Goal: Task Accomplishment & Management: Complete application form

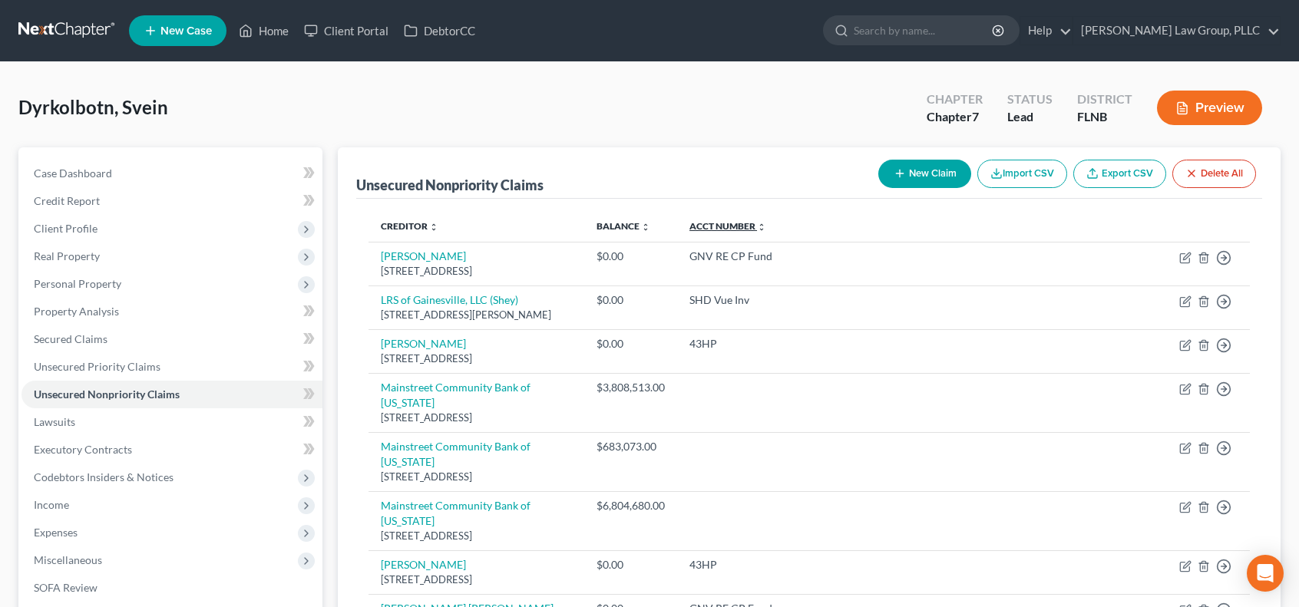
click at [766, 225] on link "Acct Number expand_more expand_less unfold_more" at bounding box center [728, 226] width 77 height 12
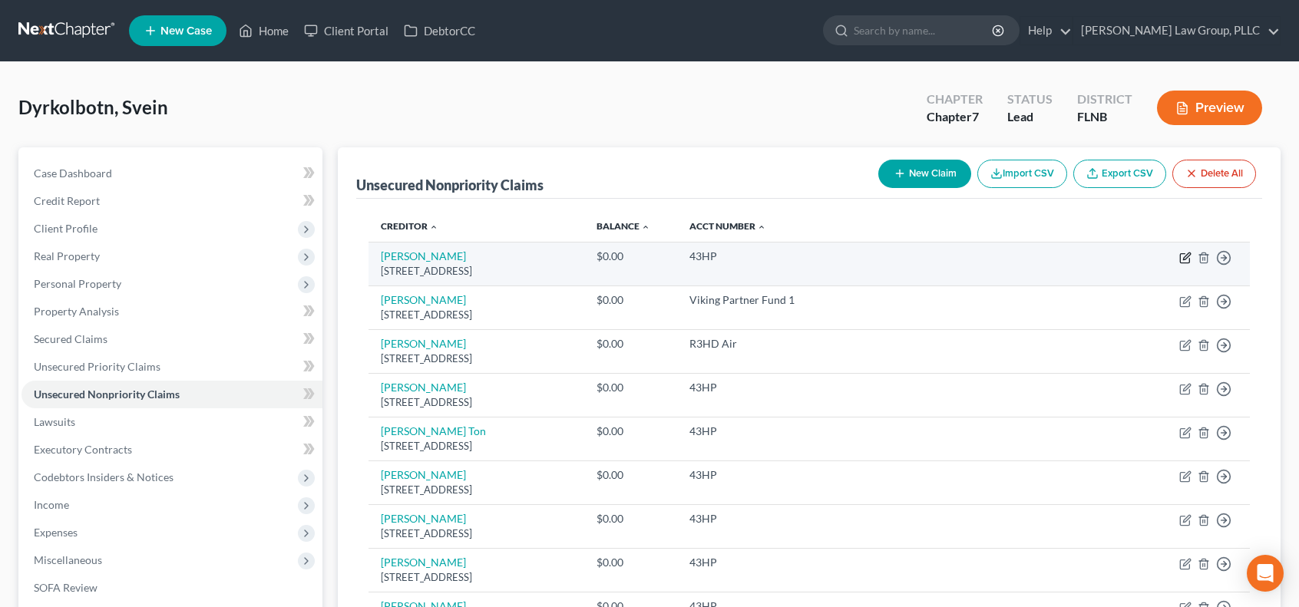
click at [1189, 256] on icon "button" at bounding box center [1185, 258] width 12 height 12
select select "45"
select select "2"
select select "0"
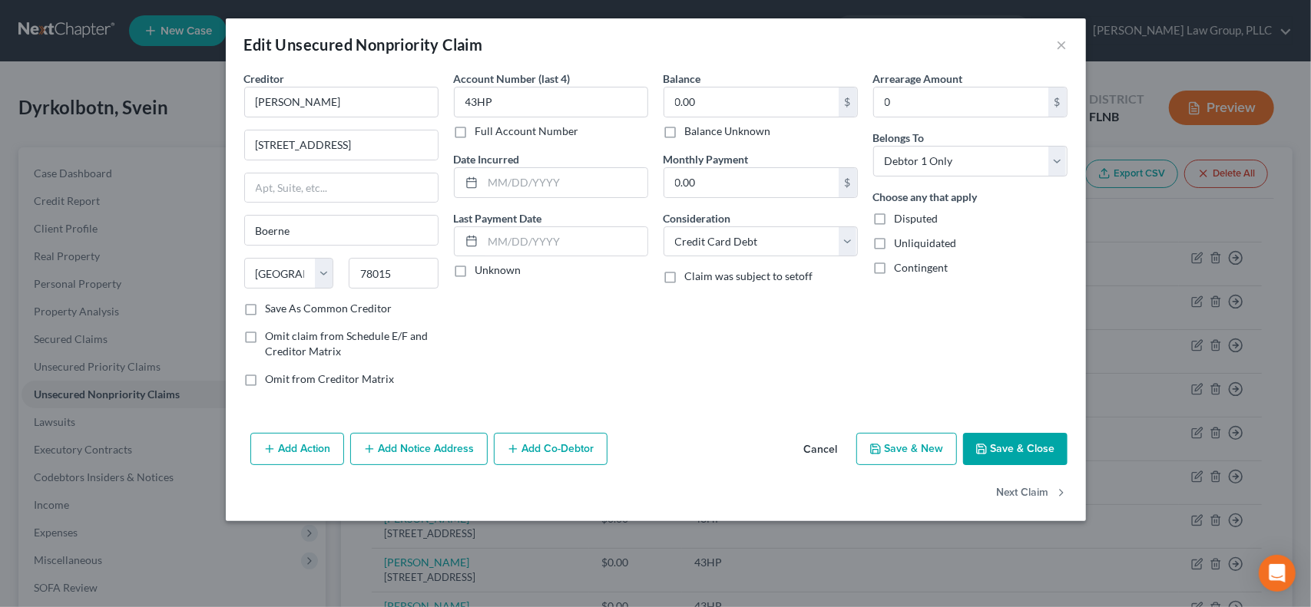
click at [685, 133] on label "Balance Unknown" at bounding box center [728, 131] width 86 height 15
click at [691, 133] on input "Balance Unknown" at bounding box center [696, 129] width 10 height 10
checkbox input "true"
click at [895, 219] on label "Disputed" at bounding box center [917, 218] width 44 height 15
click at [901, 219] on input "Disputed" at bounding box center [906, 216] width 10 height 10
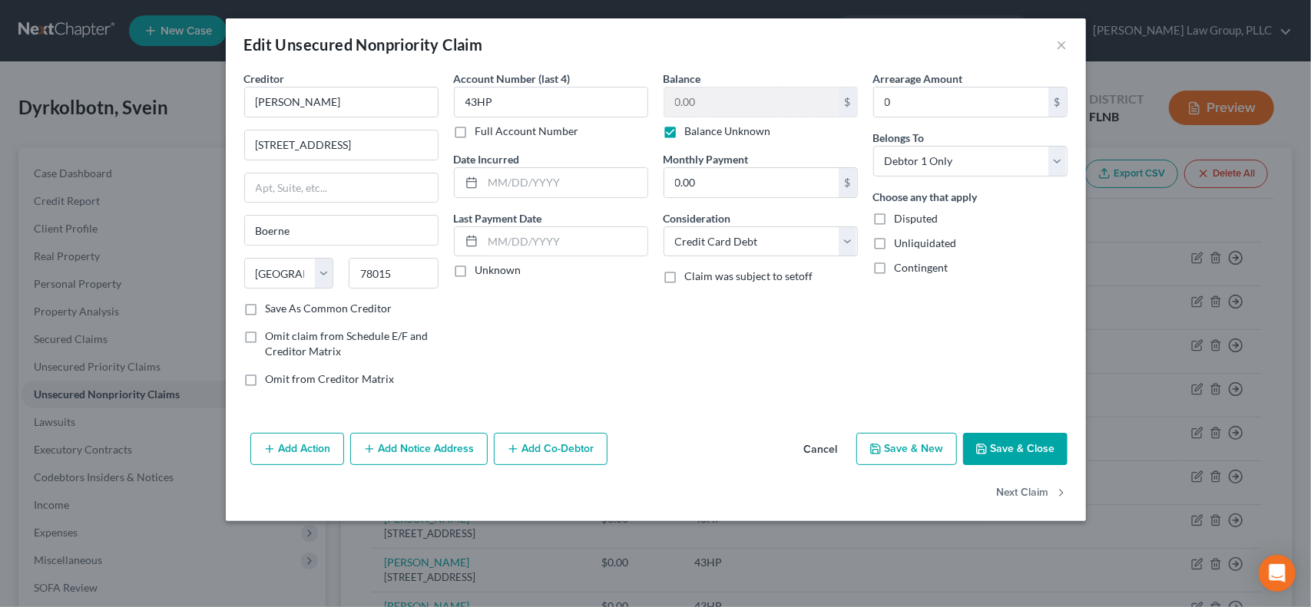
checkbox input "true"
click at [895, 240] on label "Unliquidated" at bounding box center [926, 243] width 62 height 15
click at [901, 240] on input "Unliquidated" at bounding box center [906, 241] width 10 height 10
checkbox input "true"
click at [895, 268] on label "Contingent" at bounding box center [922, 267] width 54 height 15
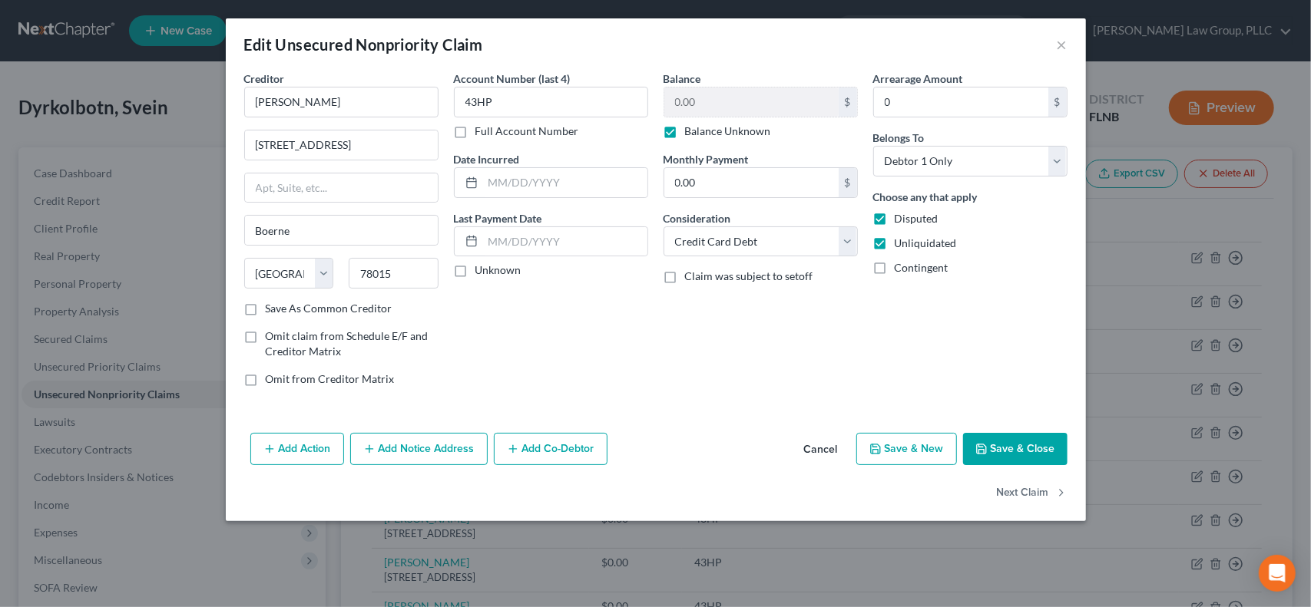
click at [901, 268] on input "Contingent" at bounding box center [906, 265] width 10 height 10
checkbox input "true"
click at [843, 239] on select "Select Cable / Satellite Services Collection Agency Credit Card Debt Debt Couns…" at bounding box center [760, 242] width 194 height 31
select select "14"
click at [663, 227] on select "Select Cable / Satellite Services Collection Agency Credit Card Debt Debt Couns…" at bounding box center [760, 242] width 194 height 31
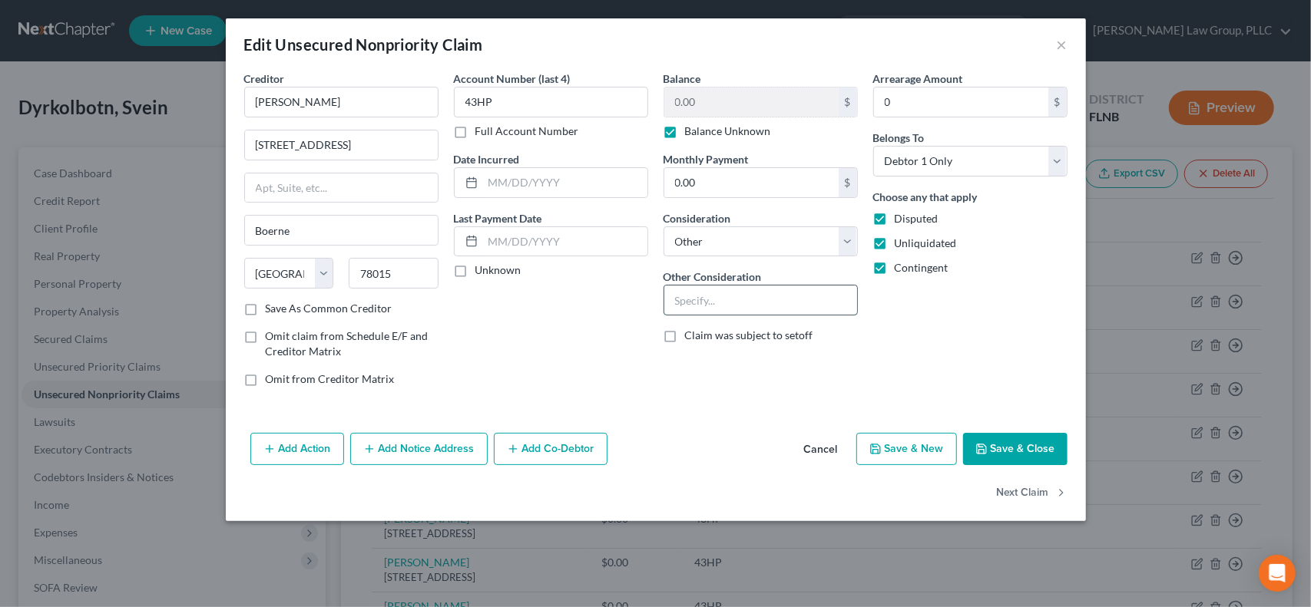
click at [781, 300] on input "text" at bounding box center [760, 300] width 193 height 29
type input "B"
type input "Potential investor claim"
click at [1045, 447] on button "Save & Close" at bounding box center [1015, 449] width 104 height 32
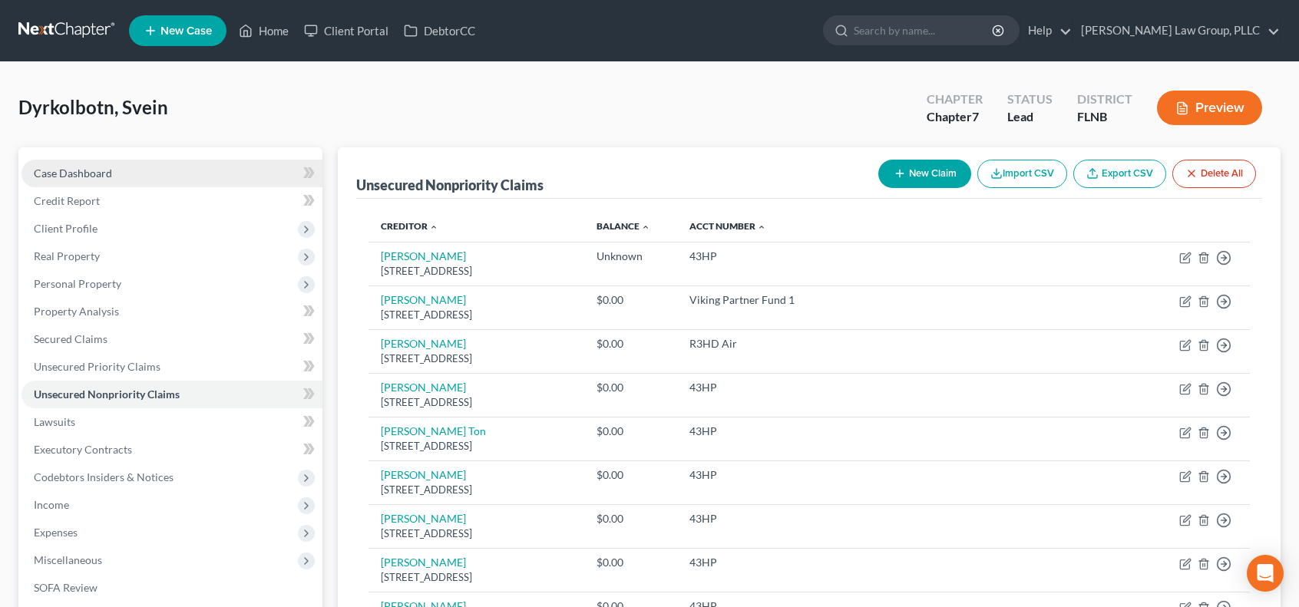
click at [170, 172] on link "Case Dashboard" at bounding box center [171, 174] width 301 height 28
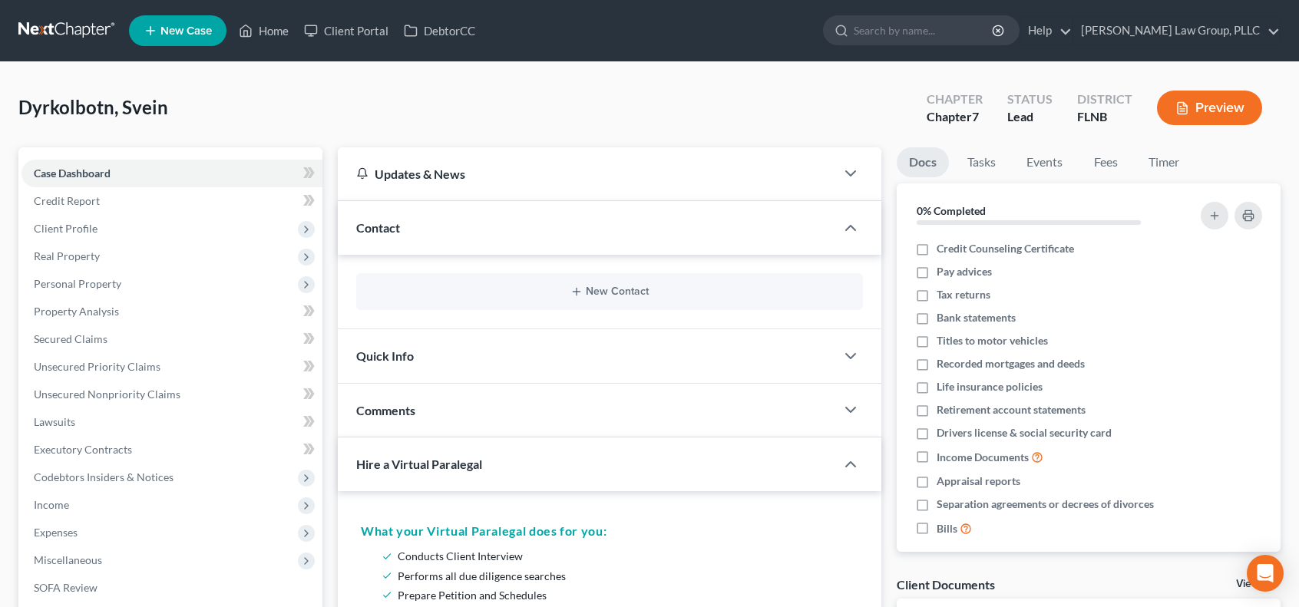
click at [82, 19] on link at bounding box center [67, 31] width 98 height 28
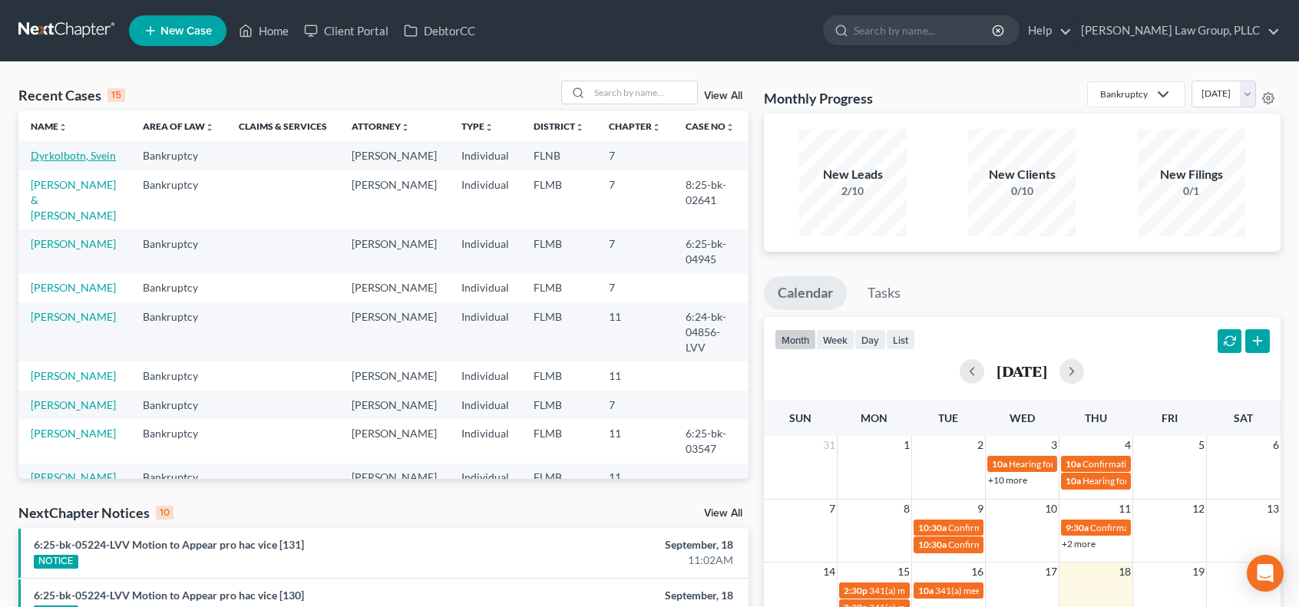
click at [68, 157] on link "Dyrkolbotn, Svein" at bounding box center [73, 155] width 85 height 13
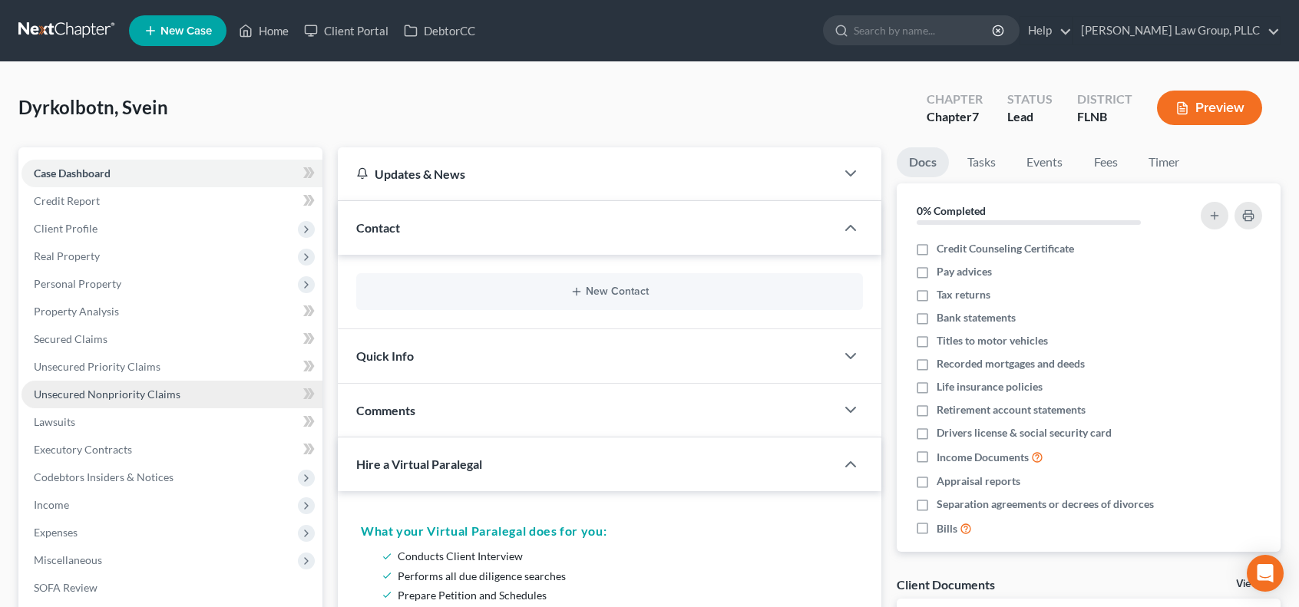
click at [133, 395] on span "Unsecured Nonpriority Claims" at bounding box center [107, 394] width 147 height 13
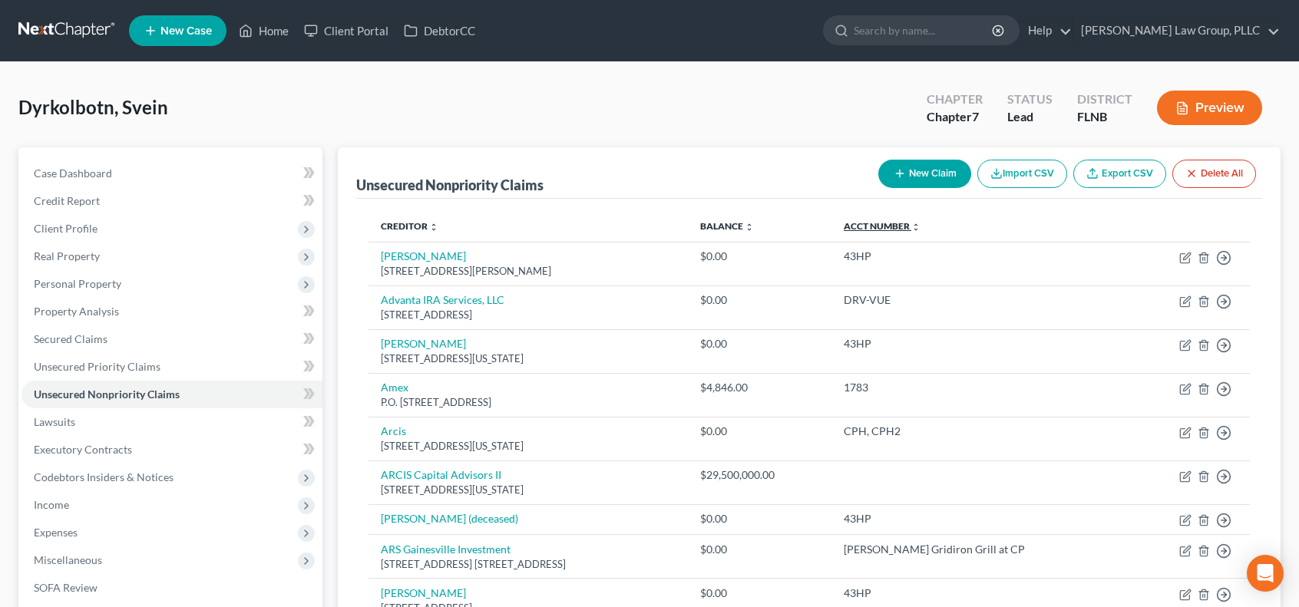
click at [921, 226] on link "Acct Number expand_more expand_less unfold_more" at bounding box center [882, 226] width 77 height 12
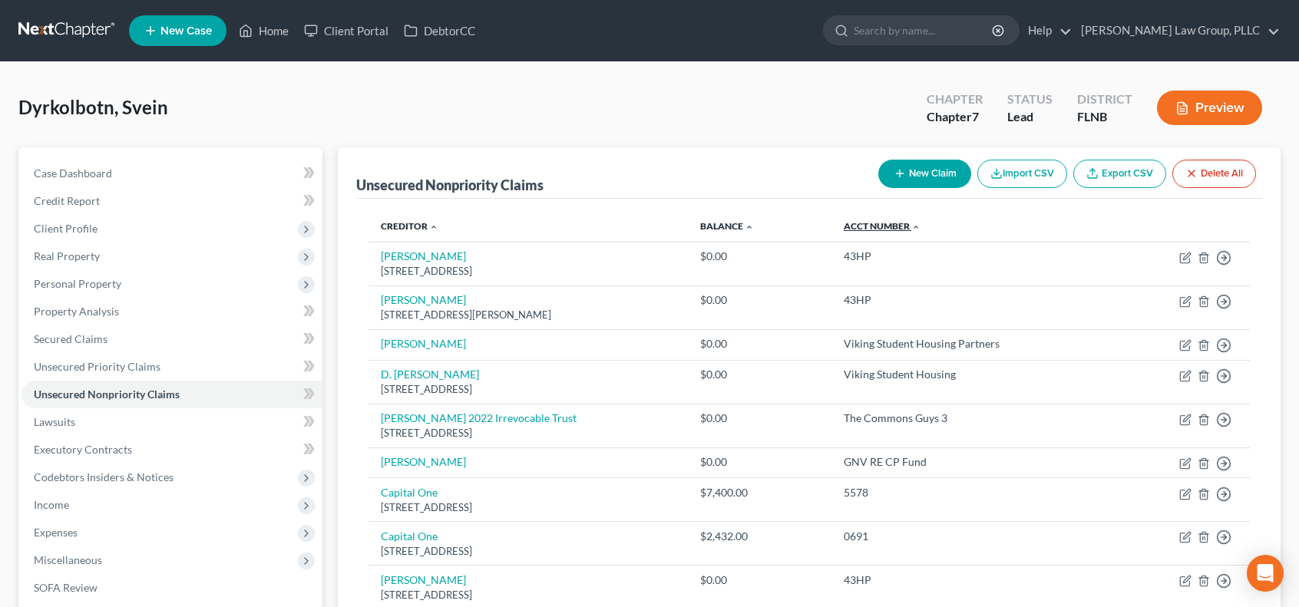
click at [921, 227] on link "Acct Number expand_more expand_less unfold_more" at bounding box center [882, 226] width 77 height 12
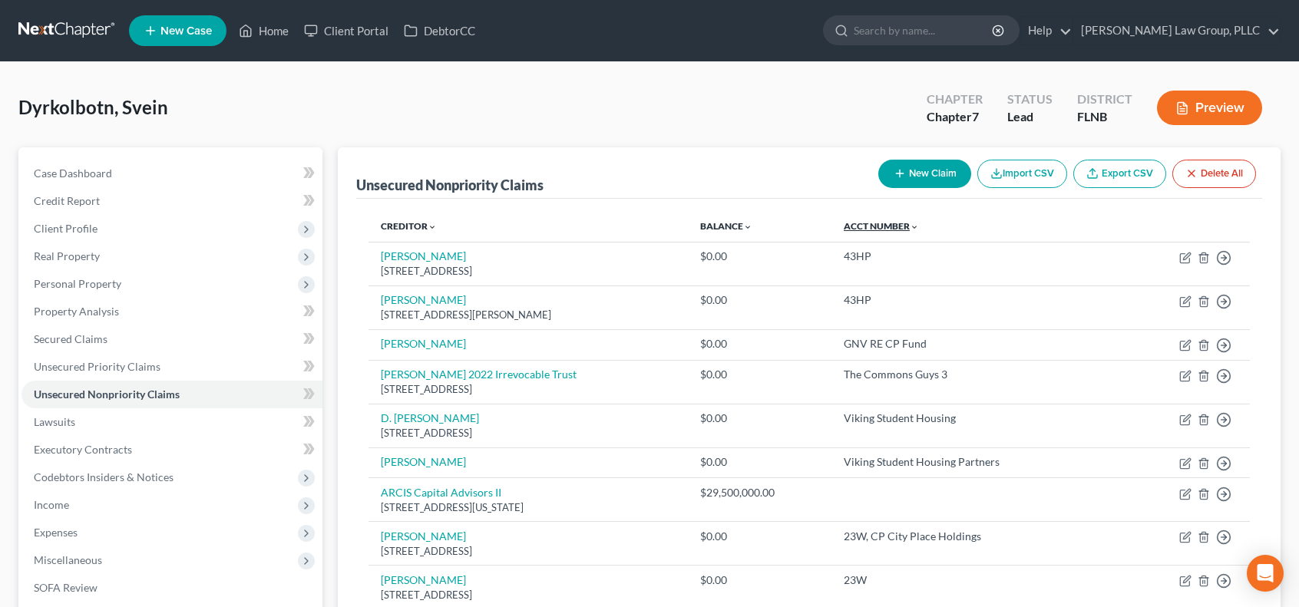
click at [919, 227] on link "Acct Number expand_more expand_less unfold_more" at bounding box center [881, 226] width 75 height 12
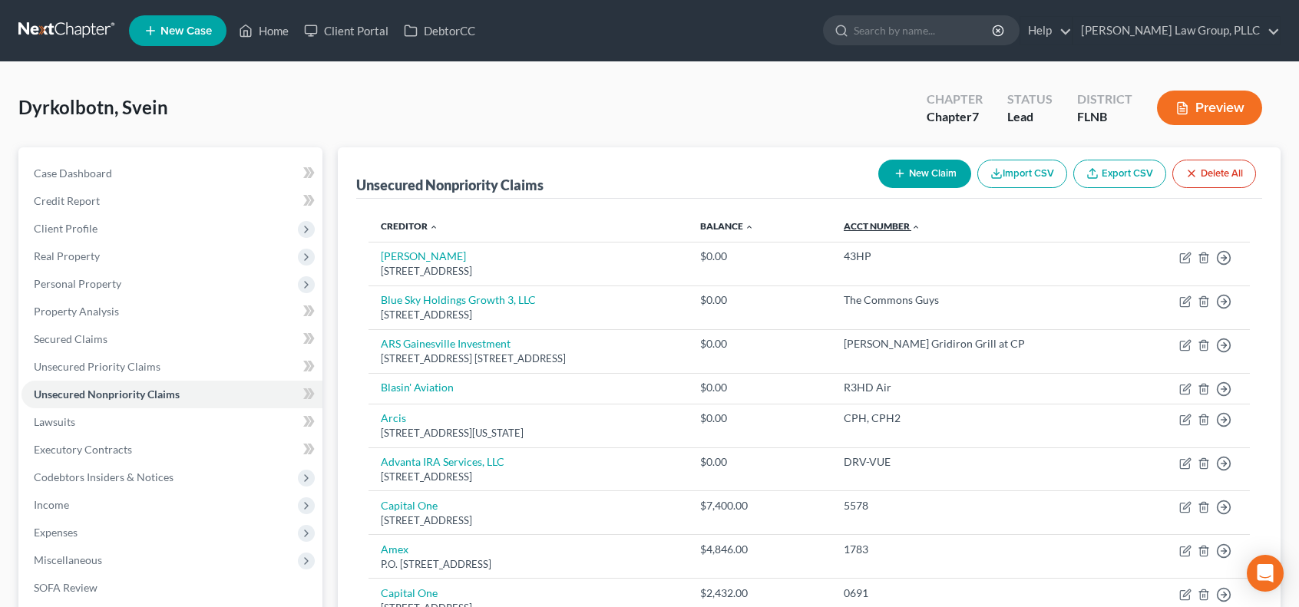
click at [921, 227] on link "Acct Number expand_more expand_less unfold_more" at bounding box center [882, 226] width 77 height 12
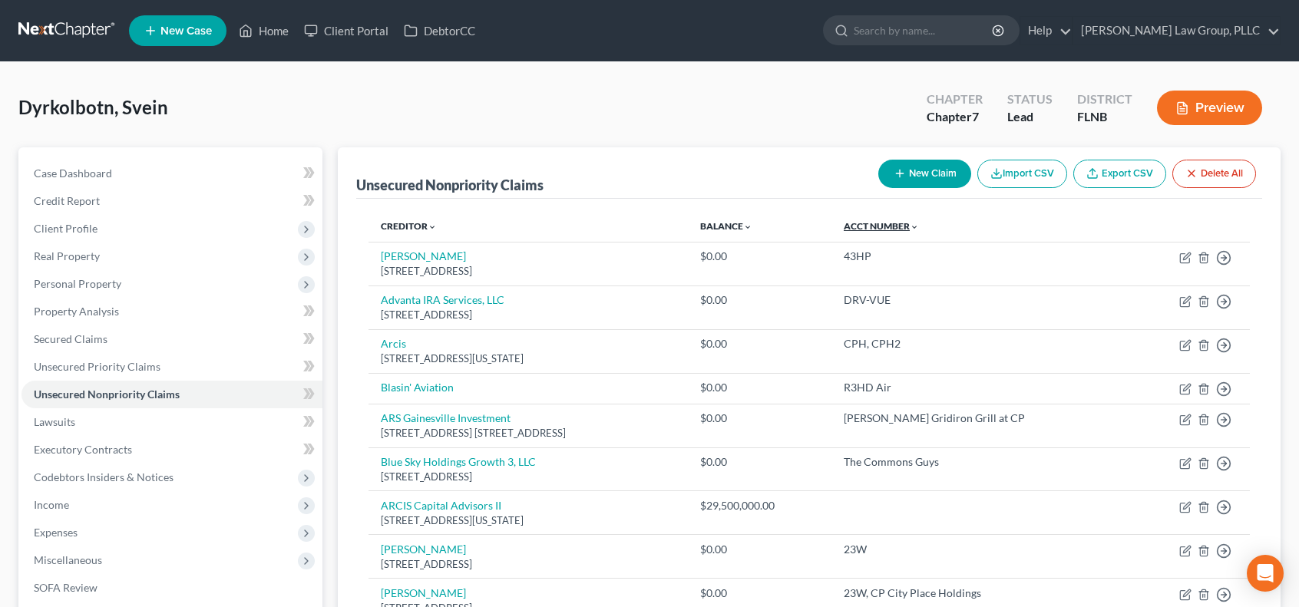
click at [919, 227] on link "Acct Number expand_more expand_less unfold_more" at bounding box center [881, 226] width 75 height 12
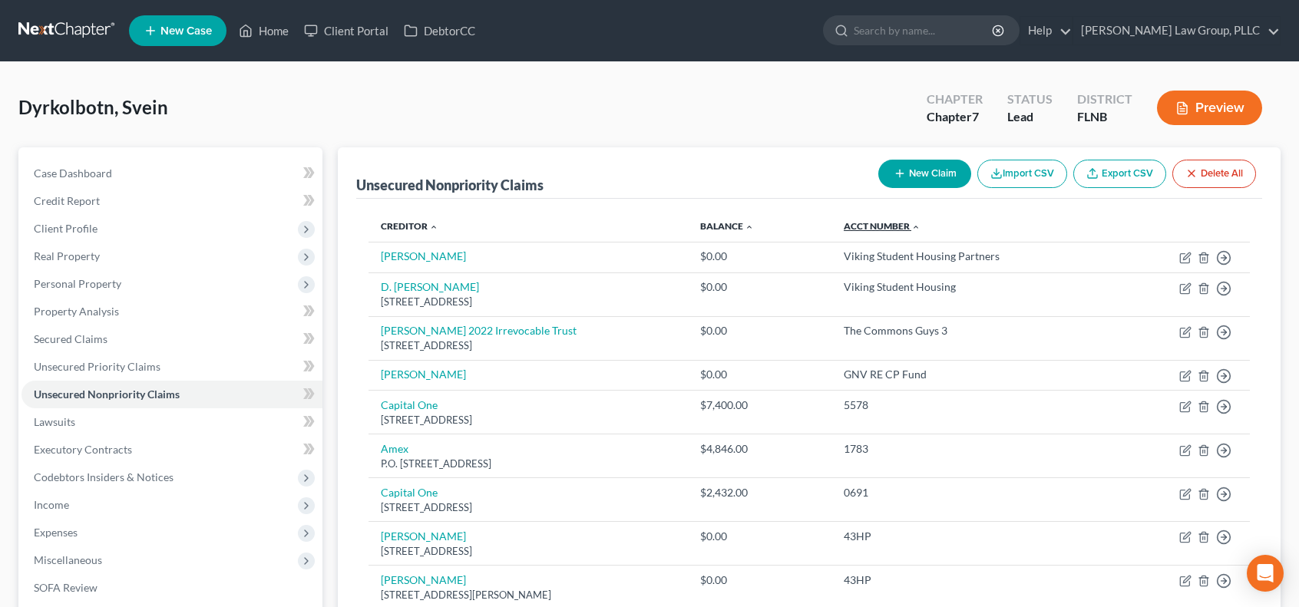
click at [921, 227] on link "Acct Number expand_more expand_less unfold_more" at bounding box center [882, 226] width 77 height 12
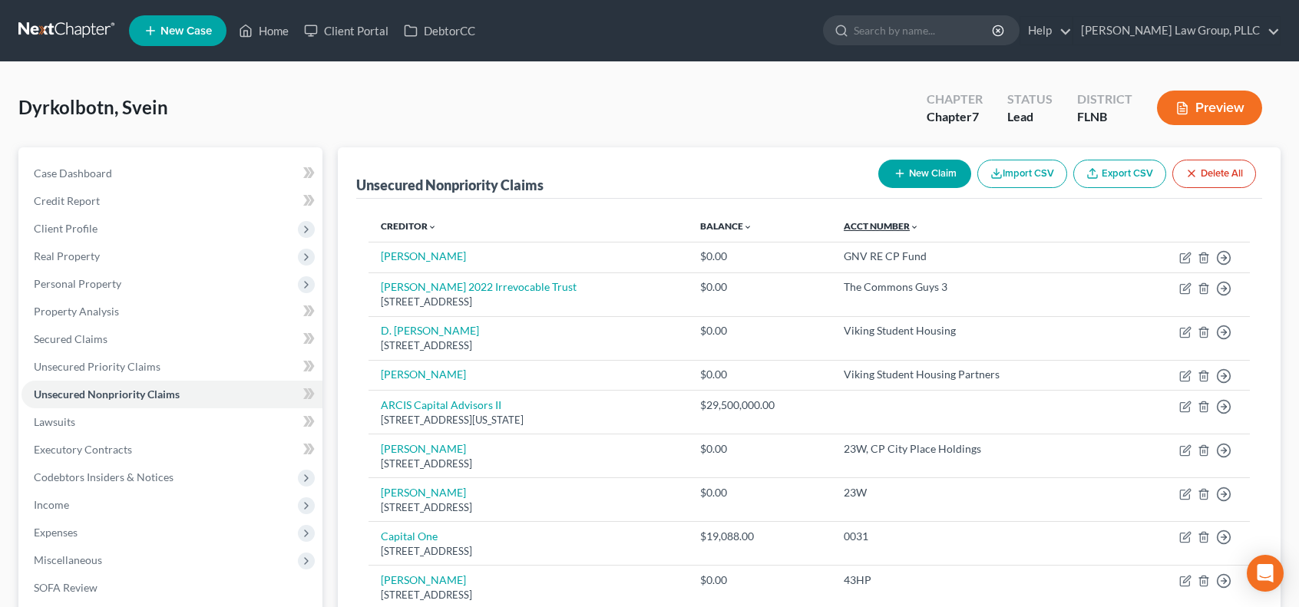
click at [919, 227] on link "Acct Number expand_more expand_less unfold_more" at bounding box center [881, 226] width 75 height 12
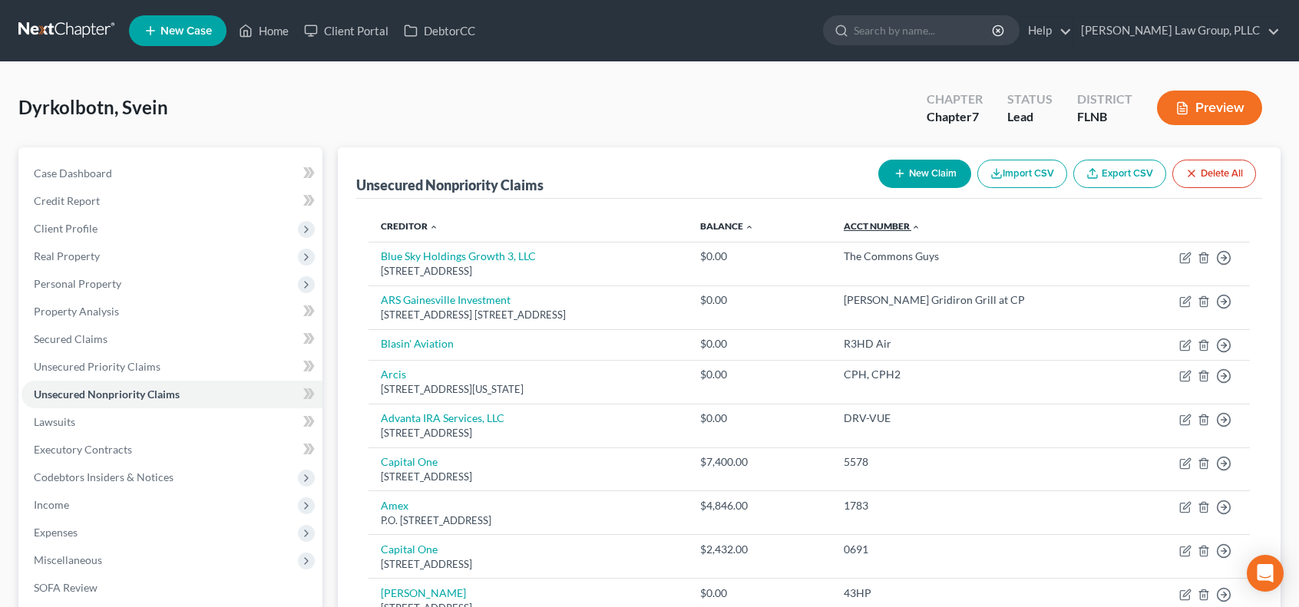
click at [921, 227] on link "Acct Number expand_more expand_less unfold_more" at bounding box center [882, 226] width 77 height 12
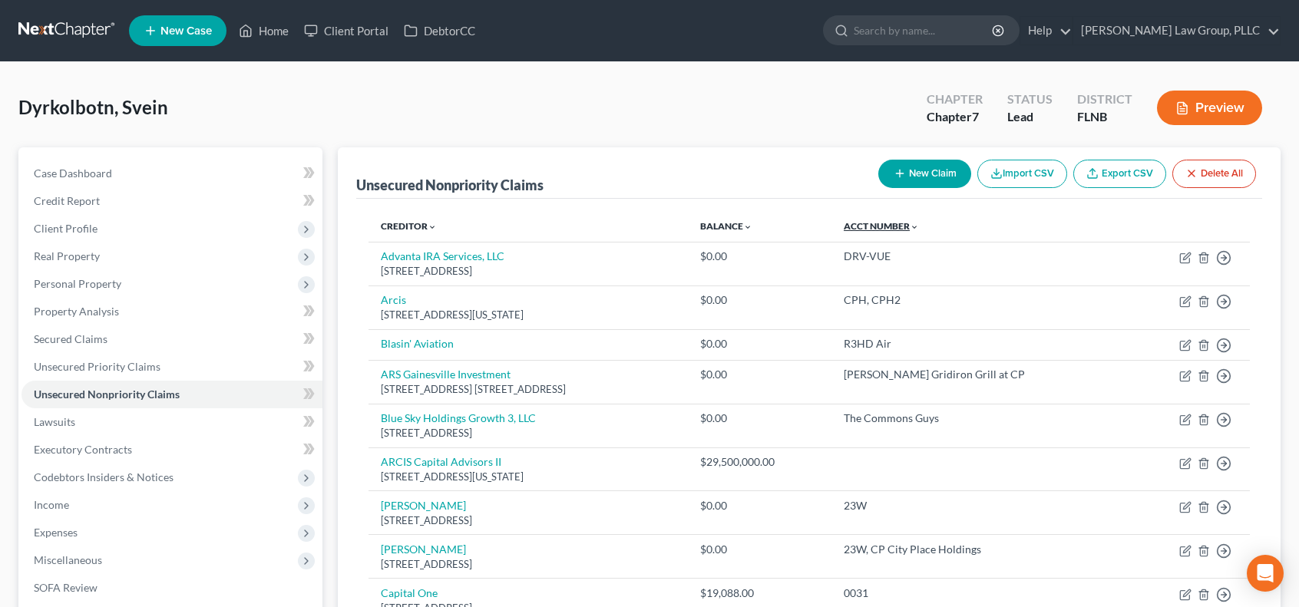
click at [919, 226] on link "Acct Number expand_more expand_less unfold_more" at bounding box center [881, 226] width 75 height 12
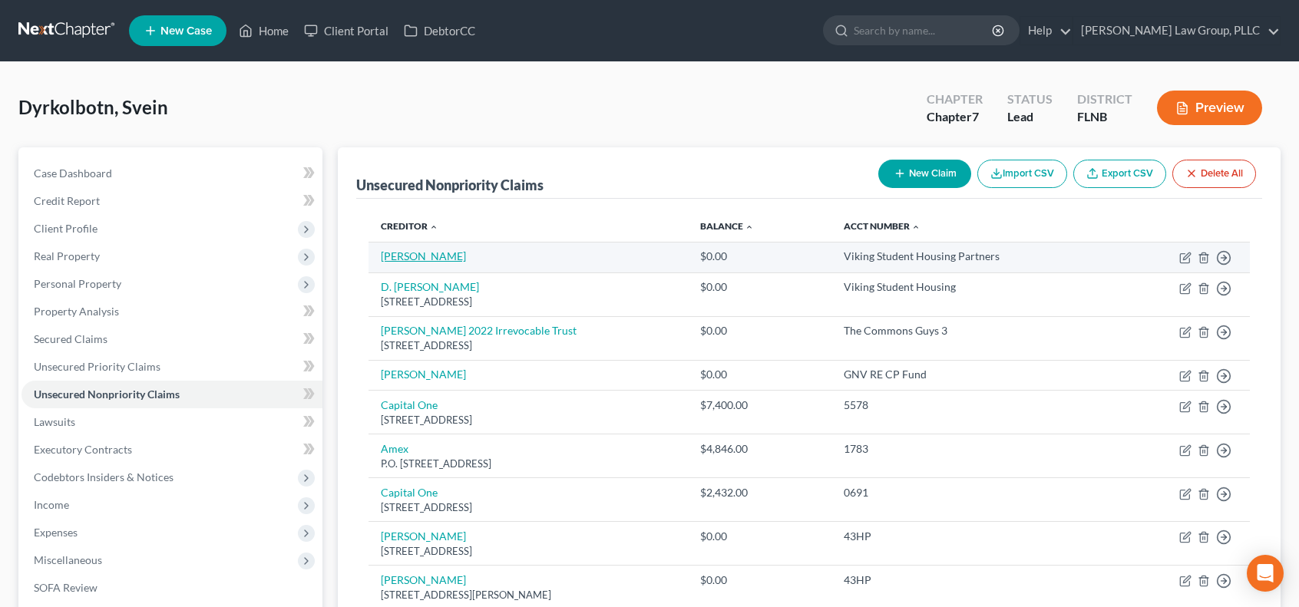
click at [425, 254] on link "[PERSON_NAME]" at bounding box center [423, 256] width 85 height 13
select select "2"
select select "0"
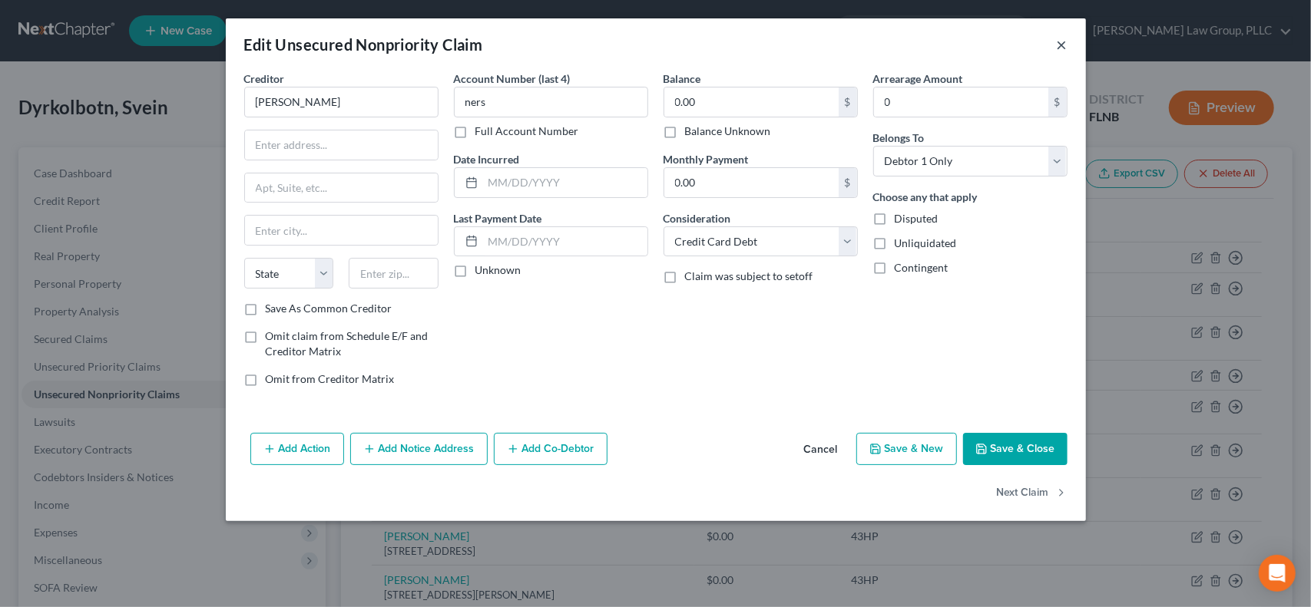
click at [1066, 41] on button "×" at bounding box center [1062, 44] width 11 height 18
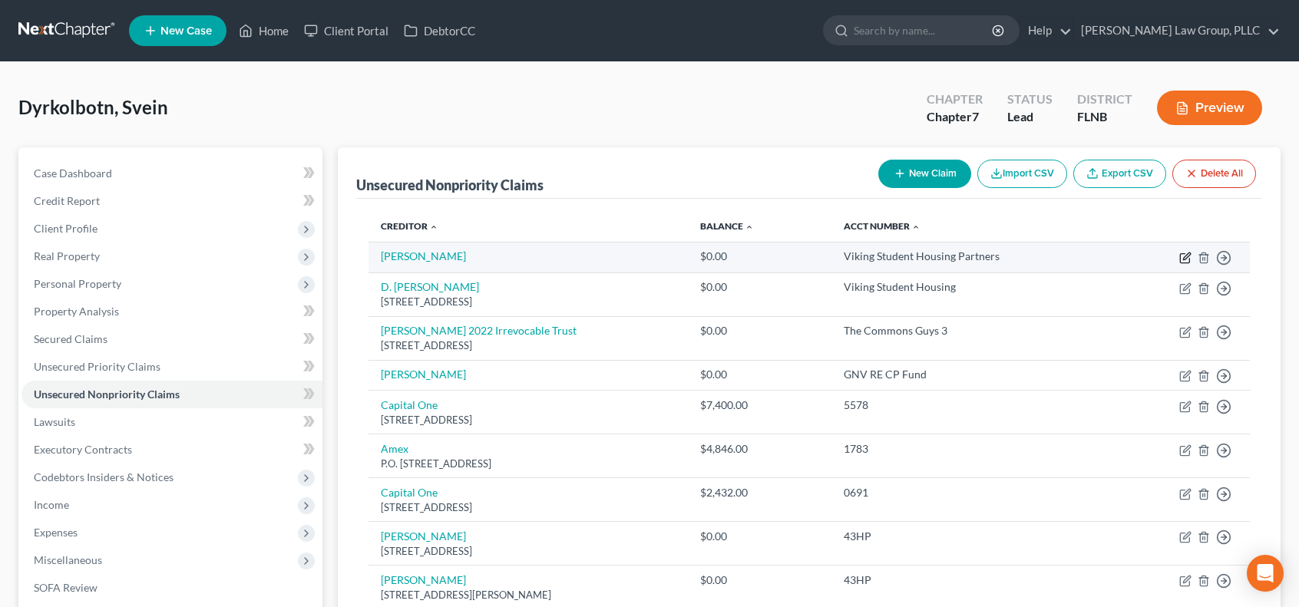
click at [1186, 258] on icon "button" at bounding box center [1186, 256] width 7 height 7
select select "2"
select select "0"
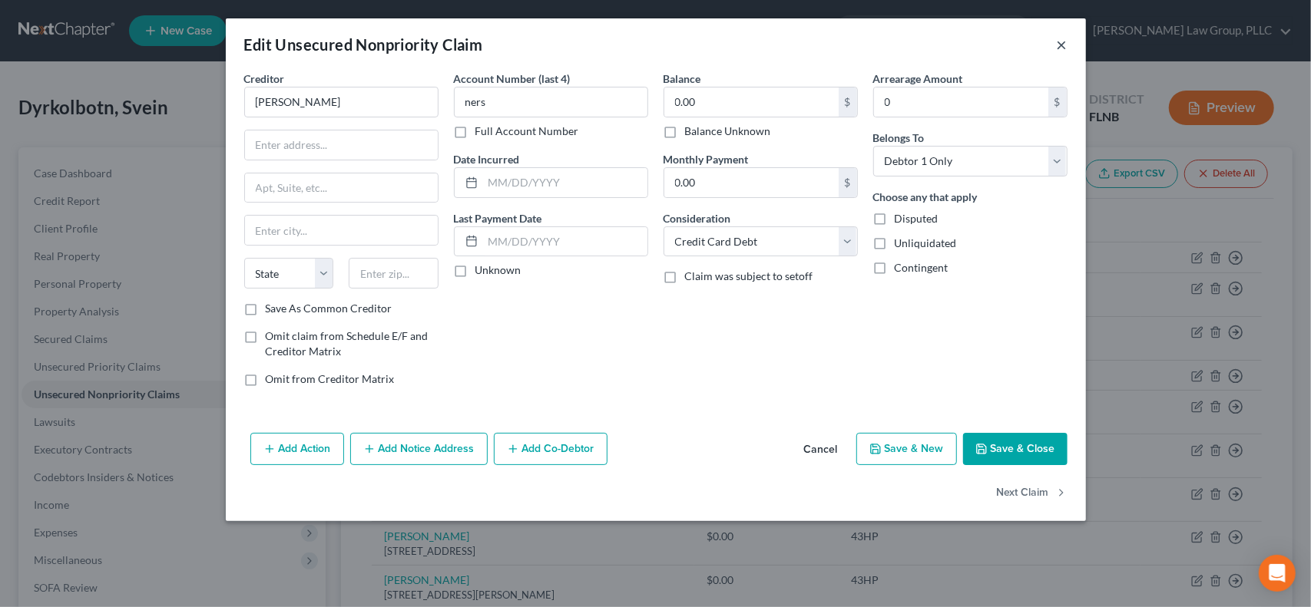
click at [1061, 45] on button "×" at bounding box center [1062, 44] width 11 height 18
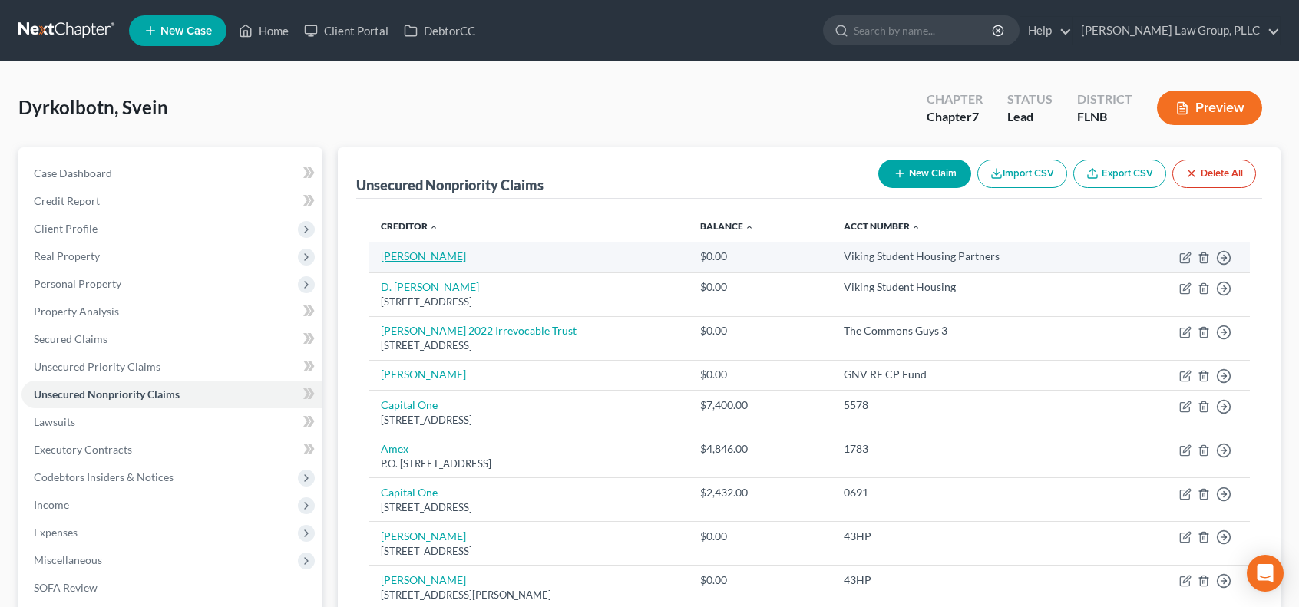
click at [445, 253] on link "[PERSON_NAME]" at bounding box center [423, 256] width 85 height 13
select select "2"
select select "0"
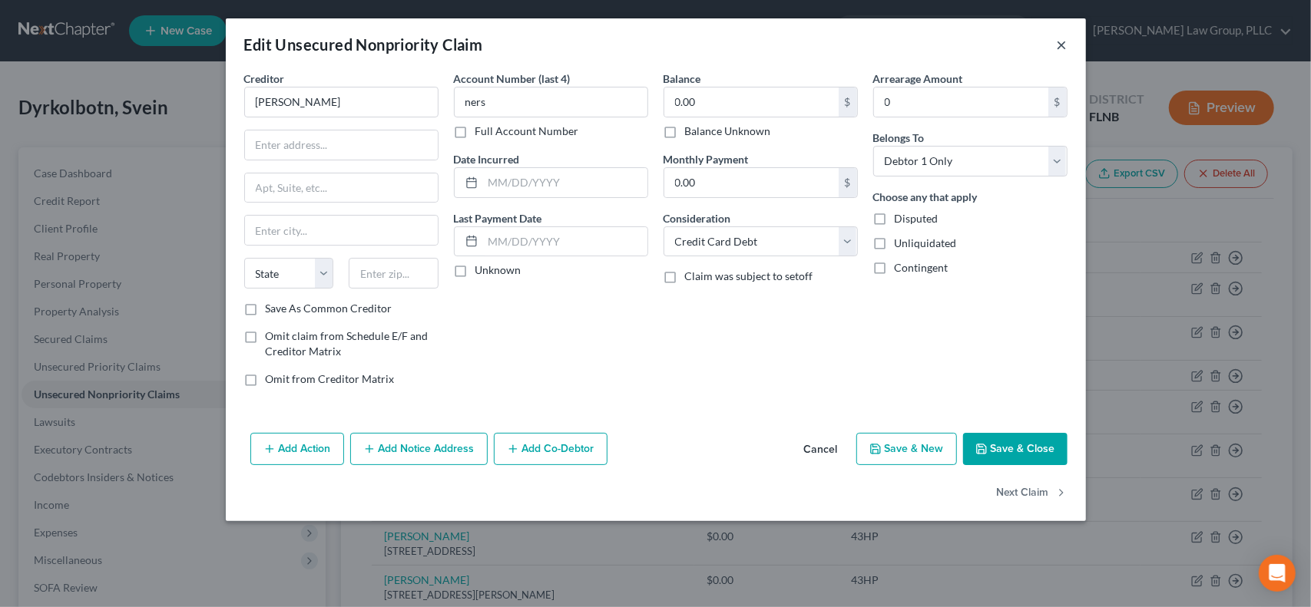
click at [1060, 45] on button "×" at bounding box center [1062, 44] width 11 height 18
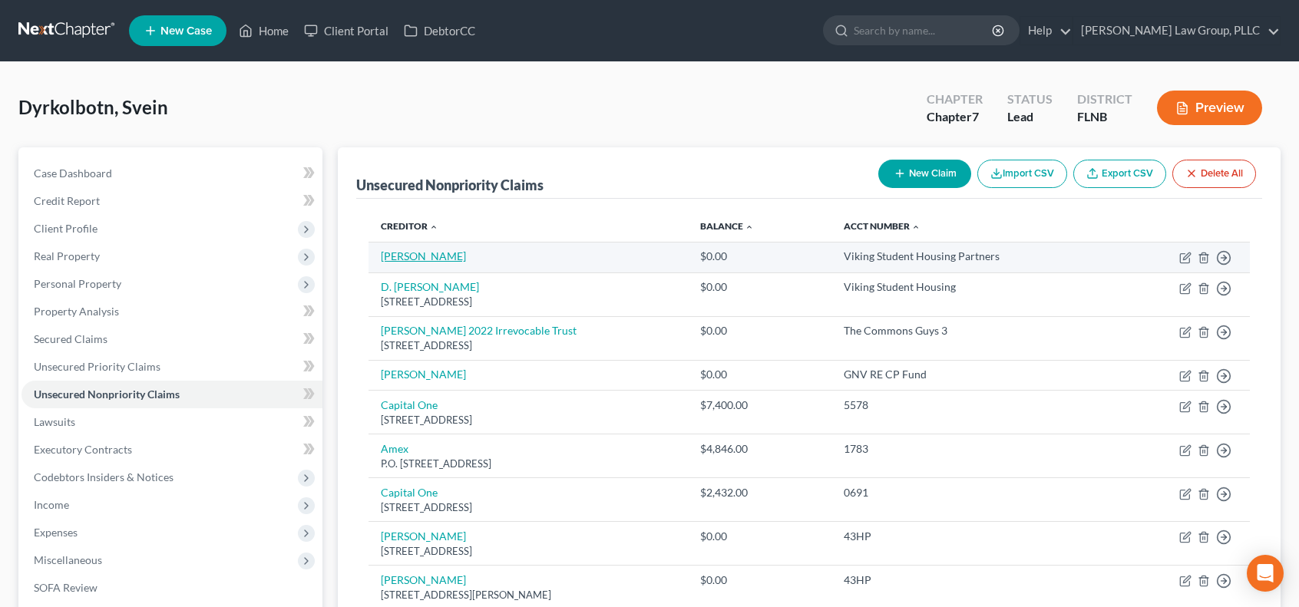
click at [432, 250] on link "[PERSON_NAME]" at bounding box center [423, 256] width 85 height 13
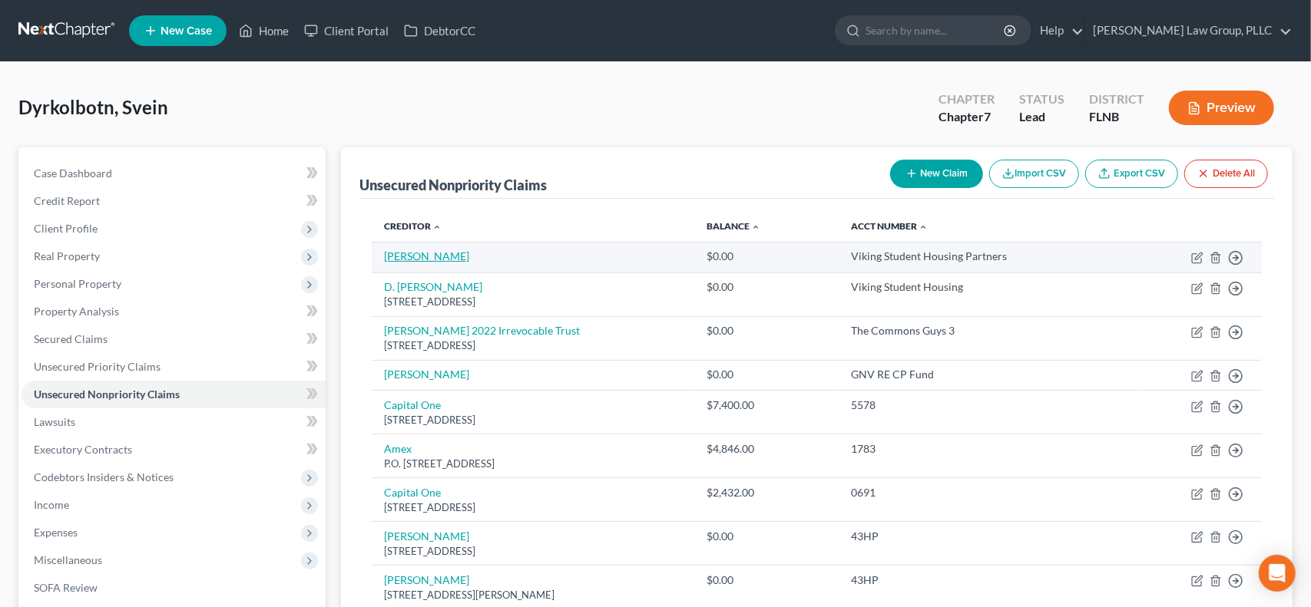
select select "2"
select select "0"
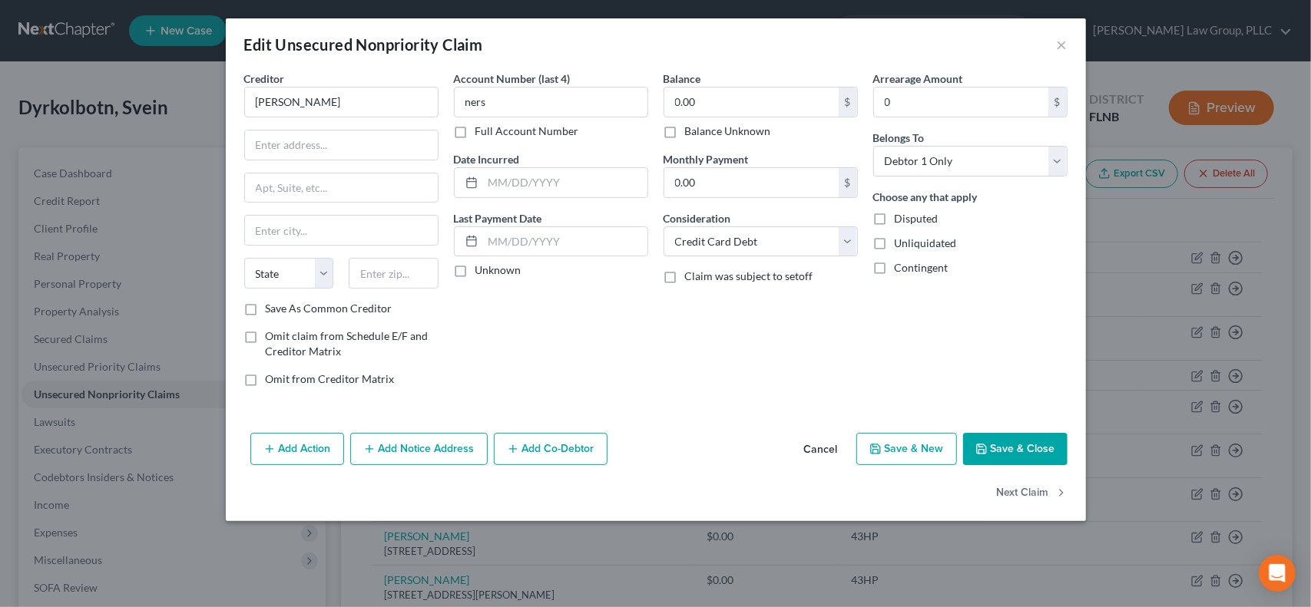
click at [685, 130] on label "Balance Unknown" at bounding box center [728, 131] width 86 height 15
click at [691, 130] on input "Balance Unknown" at bounding box center [696, 129] width 10 height 10
checkbox input "true"
click at [895, 215] on label "Disputed" at bounding box center [917, 218] width 44 height 15
click at [901, 215] on input "Disputed" at bounding box center [906, 216] width 10 height 10
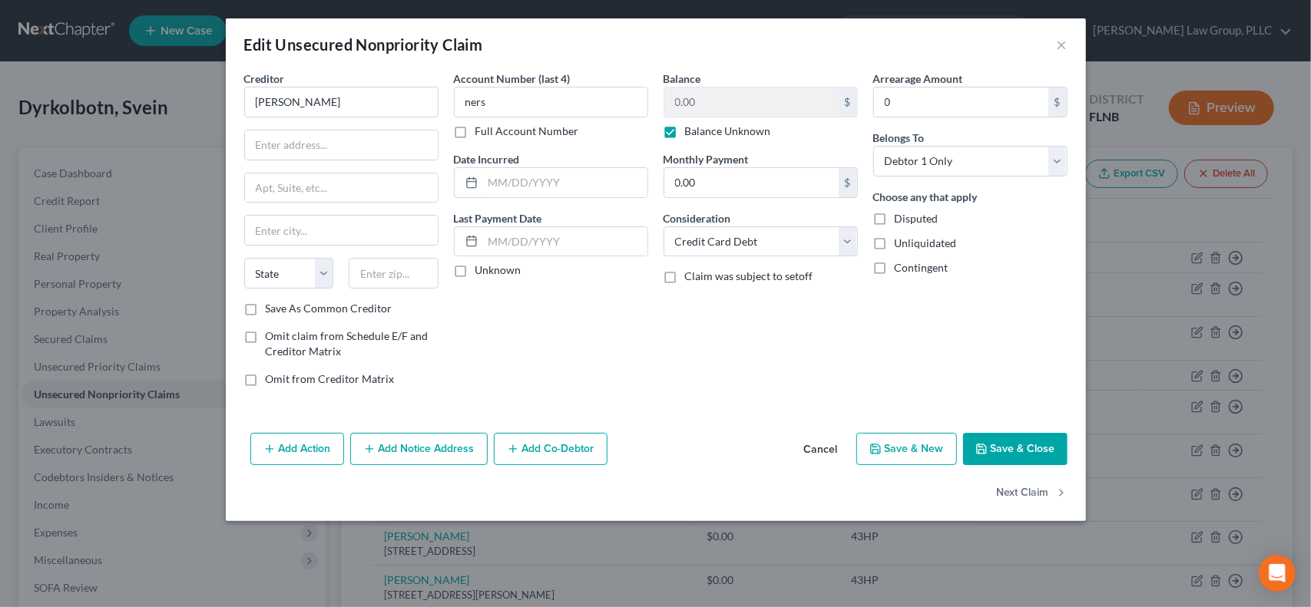
checkbox input "true"
click at [895, 240] on label "Unliquidated" at bounding box center [926, 243] width 62 height 15
click at [901, 240] on input "Unliquidated" at bounding box center [906, 241] width 10 height 10
checkbox input "true"
click at [895, 267] on label "Contingent" at bounding box center [922, 267] width 54 height 15
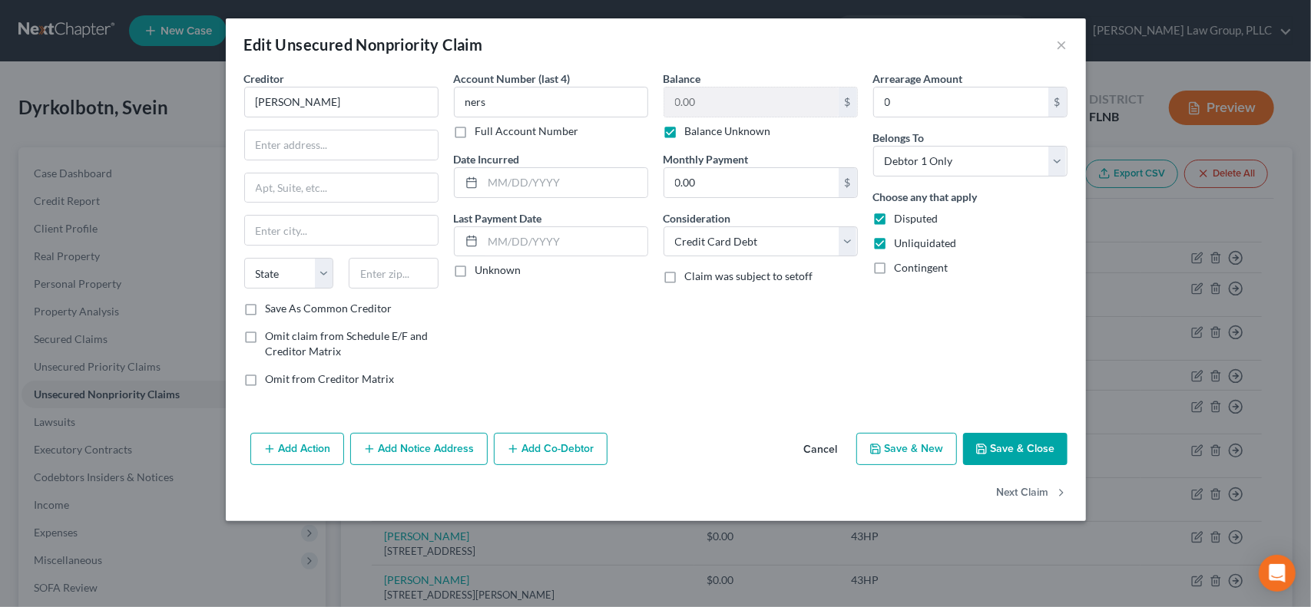
click at [901, 267] on input "Contingent" at bounding box center [906, 265] width 10 height 10
checkbox input "true"
click at [845, 243] on select "Select Cable / Satellite Services Collection Agency Credit Card Debt Debt Couns…" at bounding box center [760, 242] width 194 height 31
select select "14"
click at [663, 227] on select "Select Cable / Satellite Services Collection Agency Credit Card Debt Debt Couns…" at bounding box center [760, 242] width 194 height 31
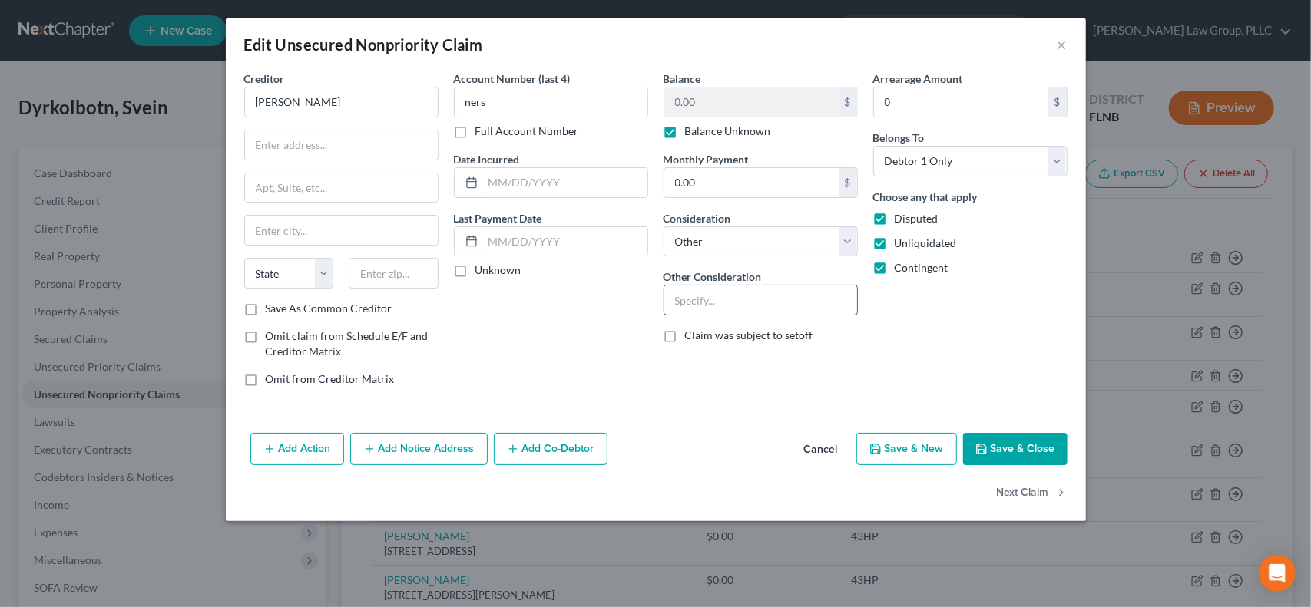
click at [765, 301] on input "text" at bounding box center [760, 300] width 193 height 29
drag, startPoint x: 820, startPoint y: 304, endPoint x: 661, endPoint y: 296, distance: 159.1
click at [661, 296] on div "Balance 0.00 $ Balance Unknown Balance Undetermined 0.00 $ Balance Unknown Mont…" at bounding box center [761, 235] width 210 height 329
type input "Potential Investor claim"
click at [967, 316] on div "Arrearage Amount 0 $ Belongs To * Select Debtor 1 Only Debtor 2 Only Debtor 1 A…" at bounding box center [970, 235] width 210 height 329
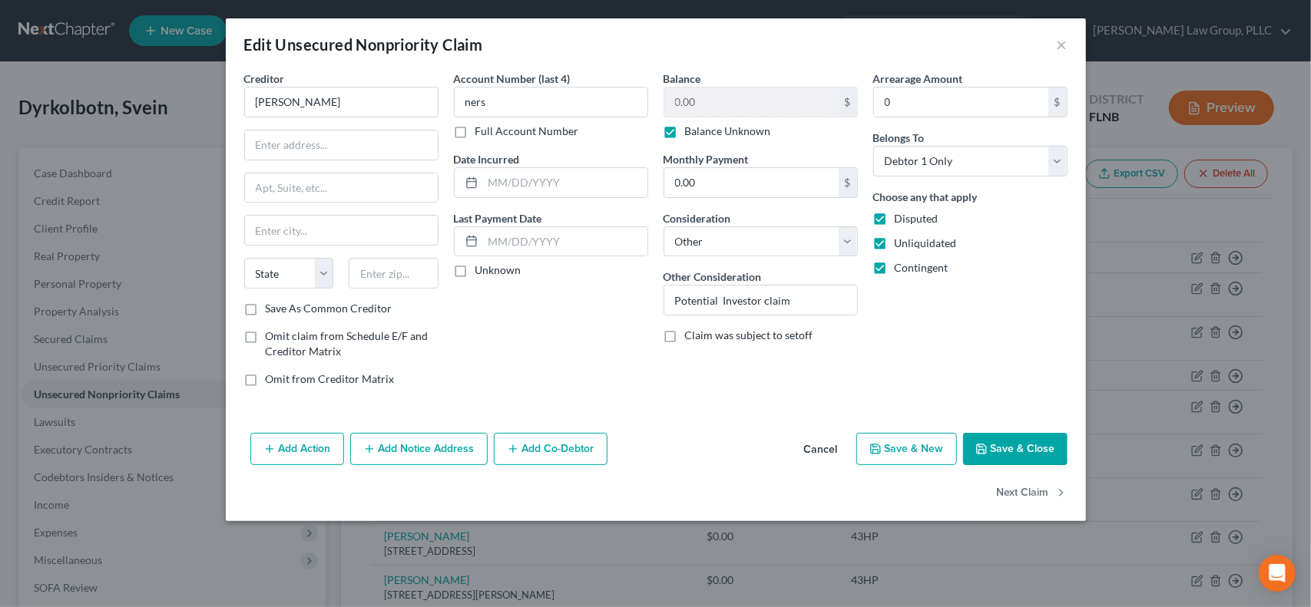
click at [1122, 268] on div "Edit Unsecured Nonpriority Claim × Creditor * [PERSON_NAME] State [US_STATE] AK…" at bounding box center [655, 303] width 1311 height 607
click at [1066, 42] on button "×" at bounding box center [1062, 44] width 11 height 18
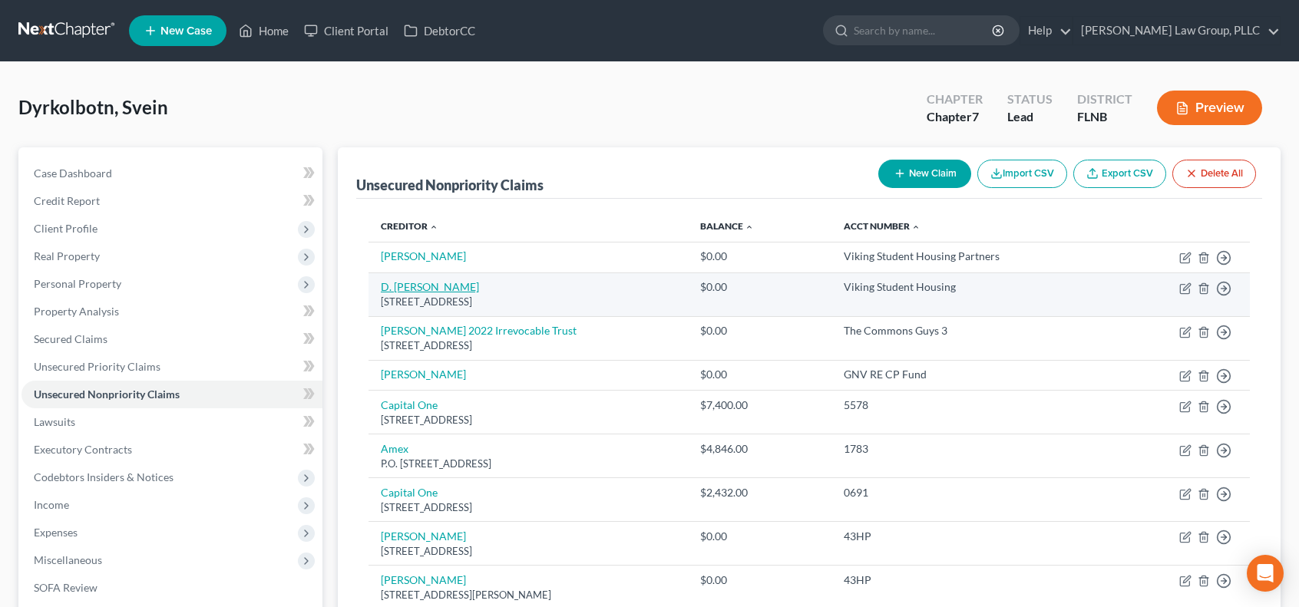
click at [453, 289] on link "D. [PERSON_NAME]" at bounding box center [430, 286] width 98 height 13
select select "9"
select select "2"
select select "0"
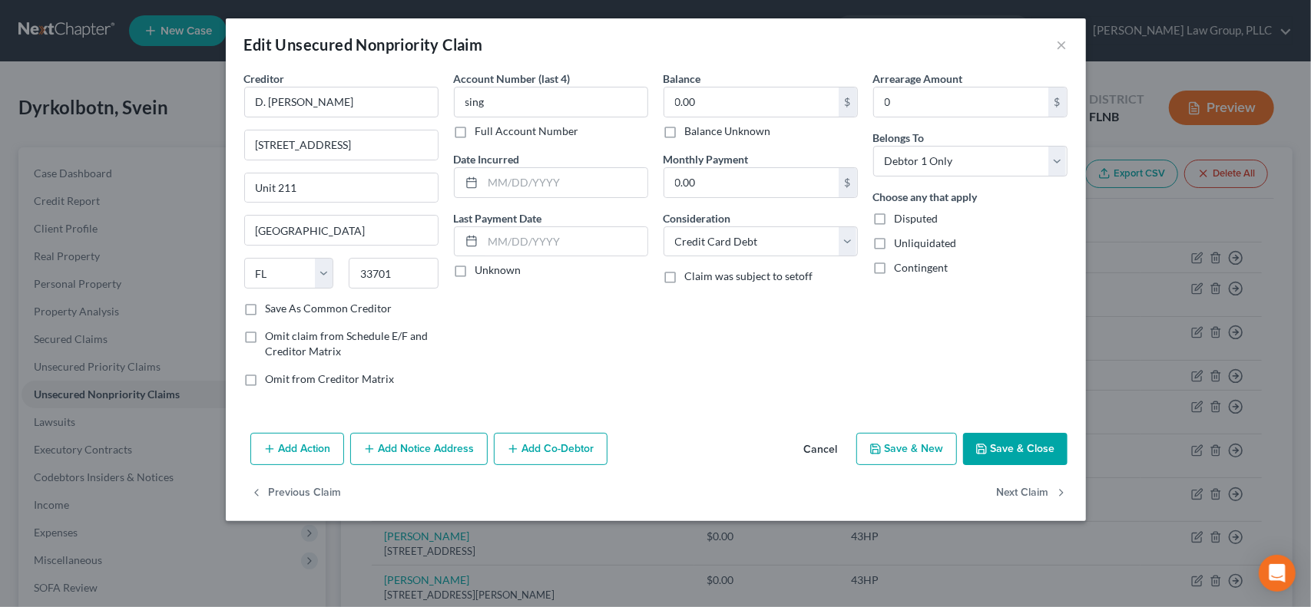
click at [685, 131] on label "Balance Unknown" at bounding box center [728, 131] width 86 height 15
click at [691, 131] on input "Balance Unknown" at bounding box center [696, 129] width 10 height 10
checkbox input "true"
click at [1057, 51] on button "×" at bounding box center [1062, 44] width 11 height 18
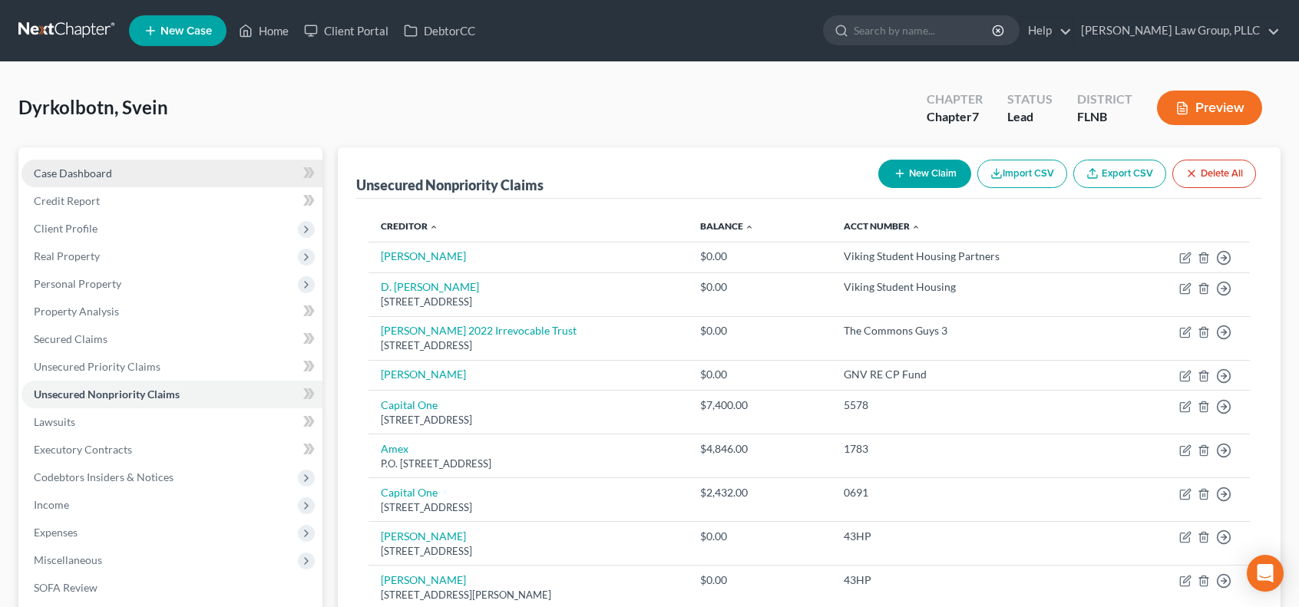
click at [124, 167] on link "Case Dashboard" at bounding box center [171, 174] width 301 height 28
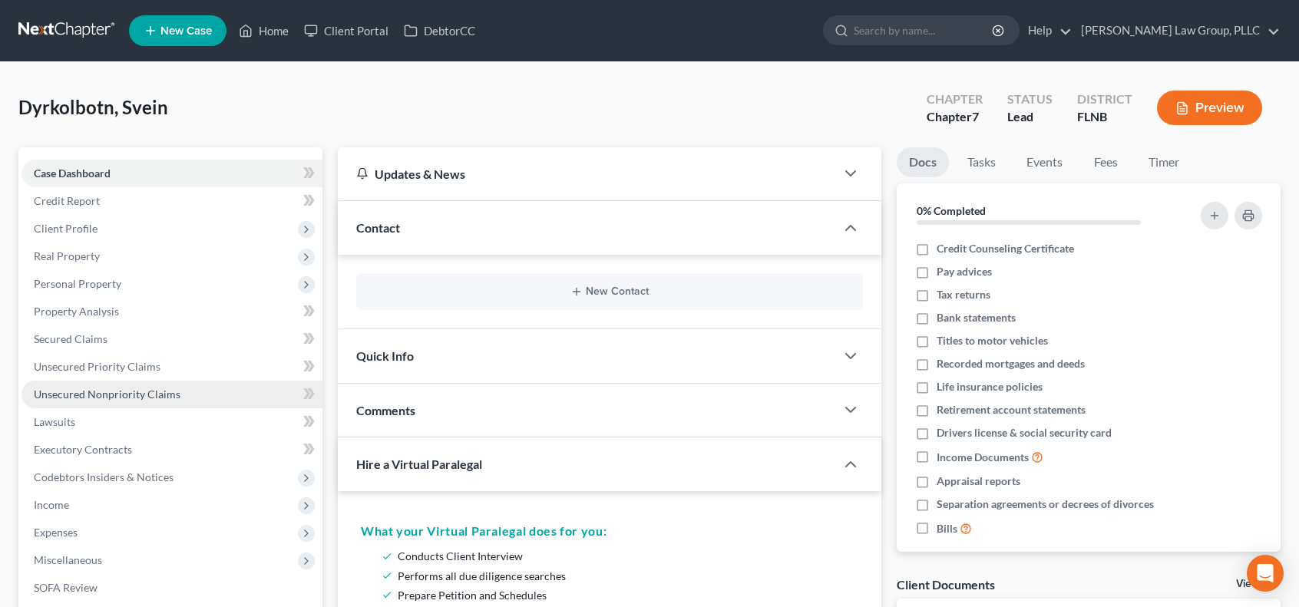
click at [172, 396] on span "Unsecured Nonpriority Claims" at bounding box center [107, 394] width 147 height 13
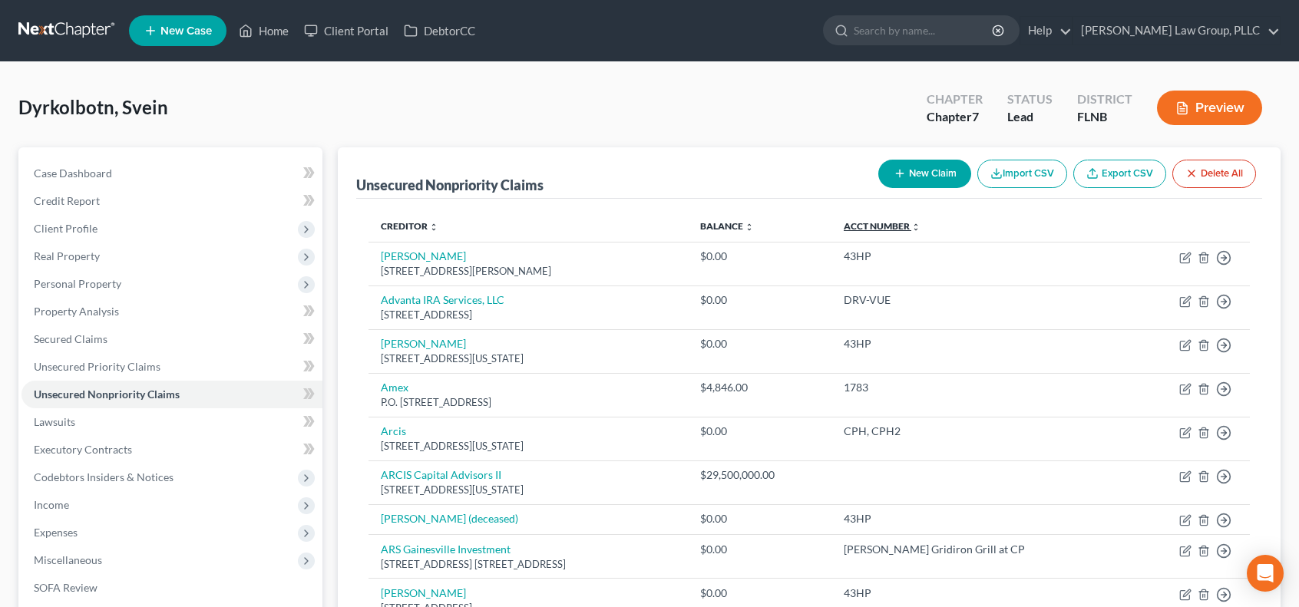
click at [921, 225] on icon "unfold_more" at bounding box center [915, 227] width 9 height 9
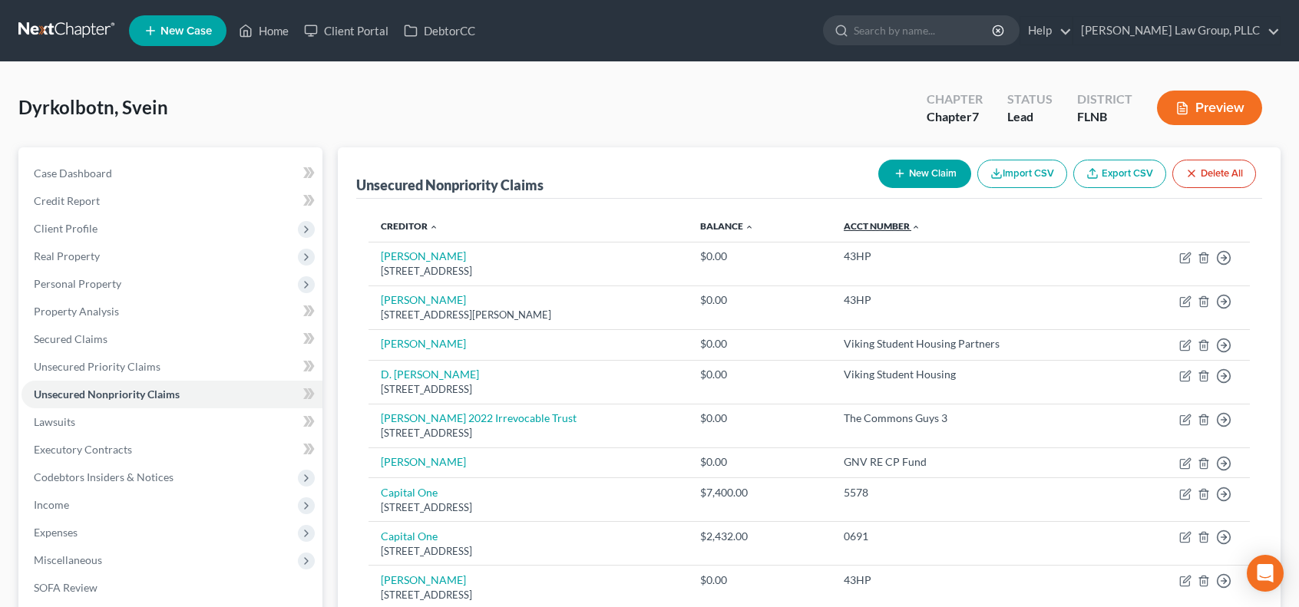
click at [921, 225] on icon "expand_less" at bounding box center [915, 227] width 9 height 9
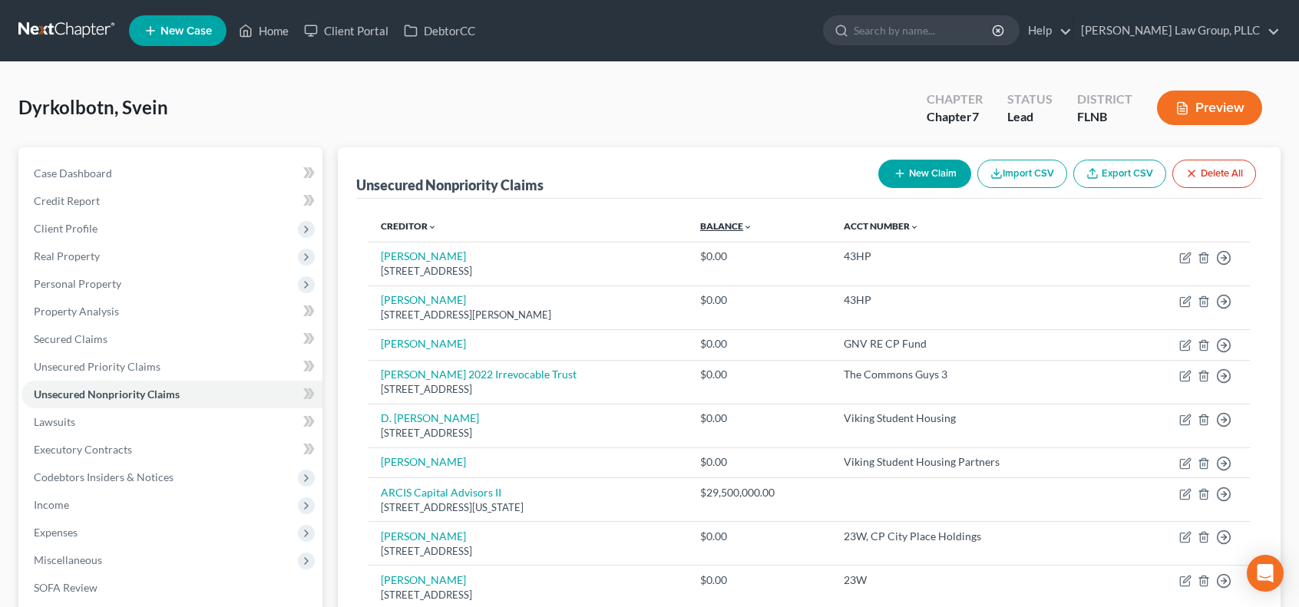
click at [752, 223] on link "Balance expand_more expand_less unfold_more" at bounding box center [726, 226] width 52 height 12
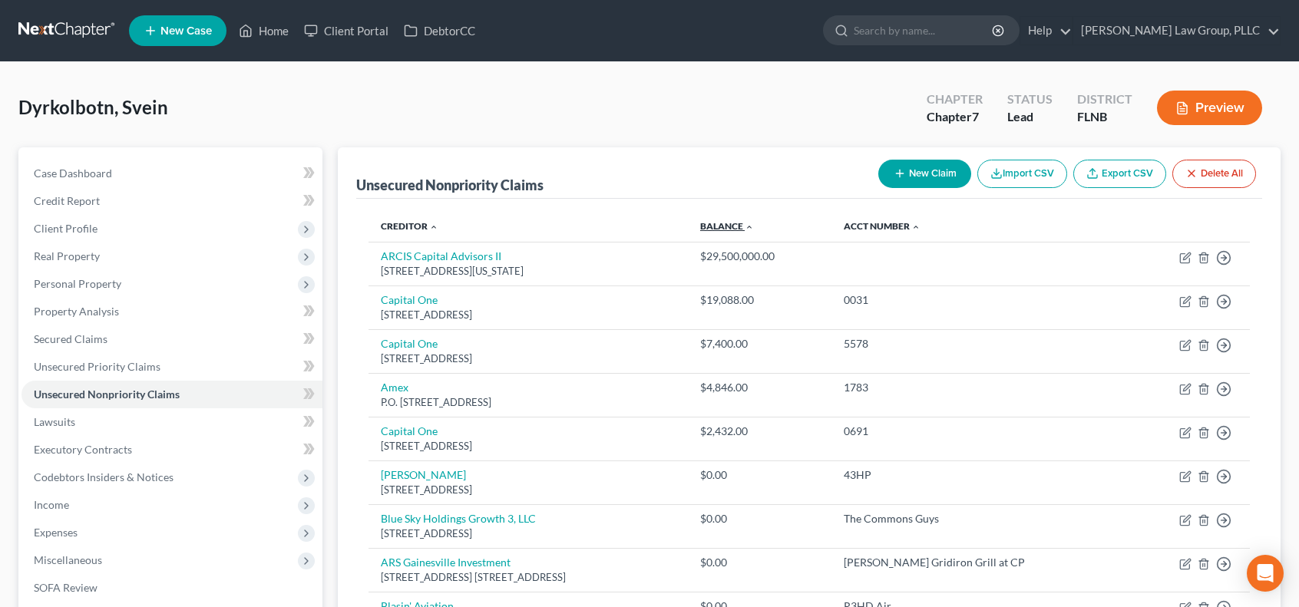
click at [754, 225] on icon "expand_less" at bounding box center [749, 227] width 9 height 9
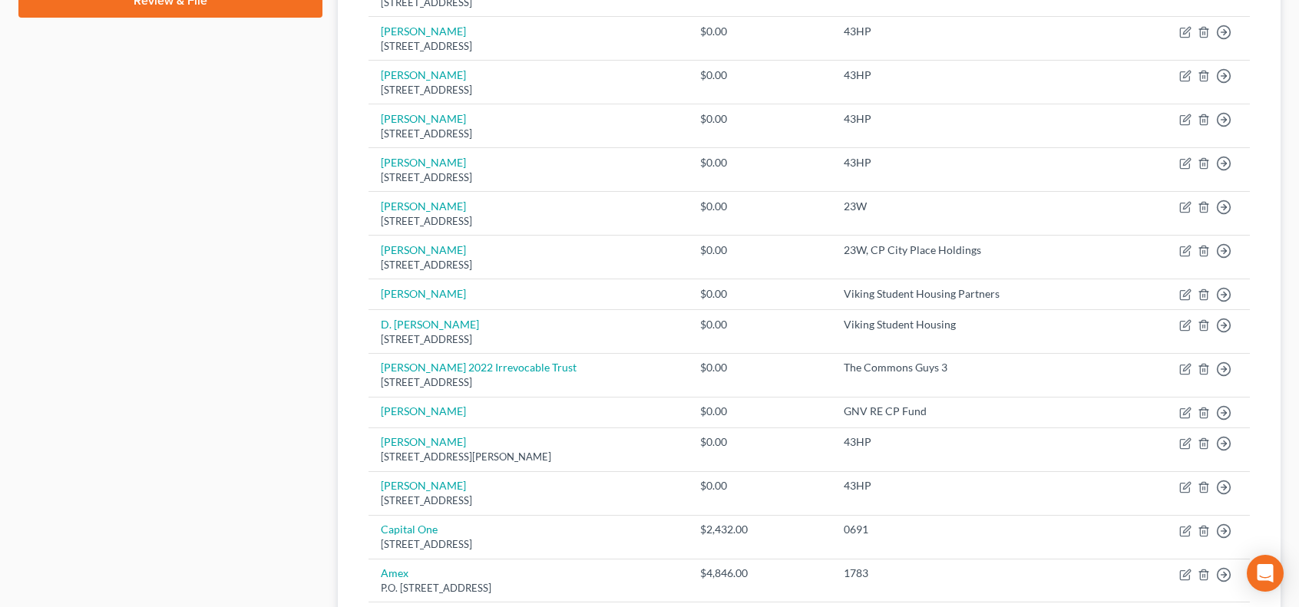
scroll to position [1024, 0]
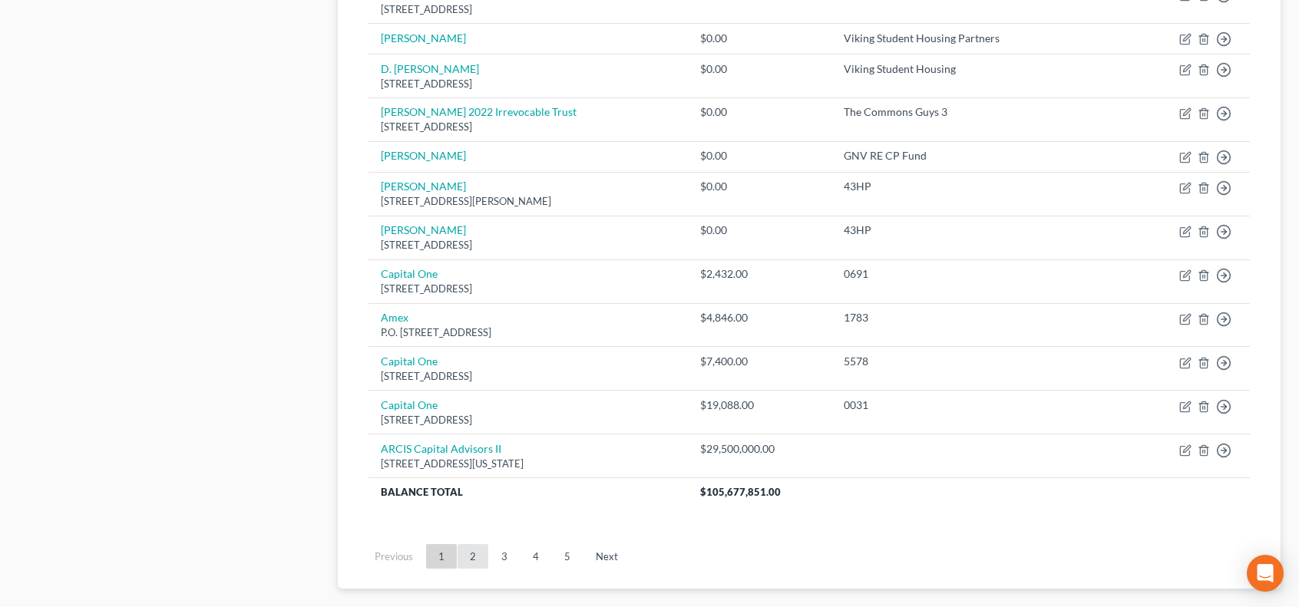
click at [470, 550] on link "2" at bounding box center [473, 556] width 31 height 25
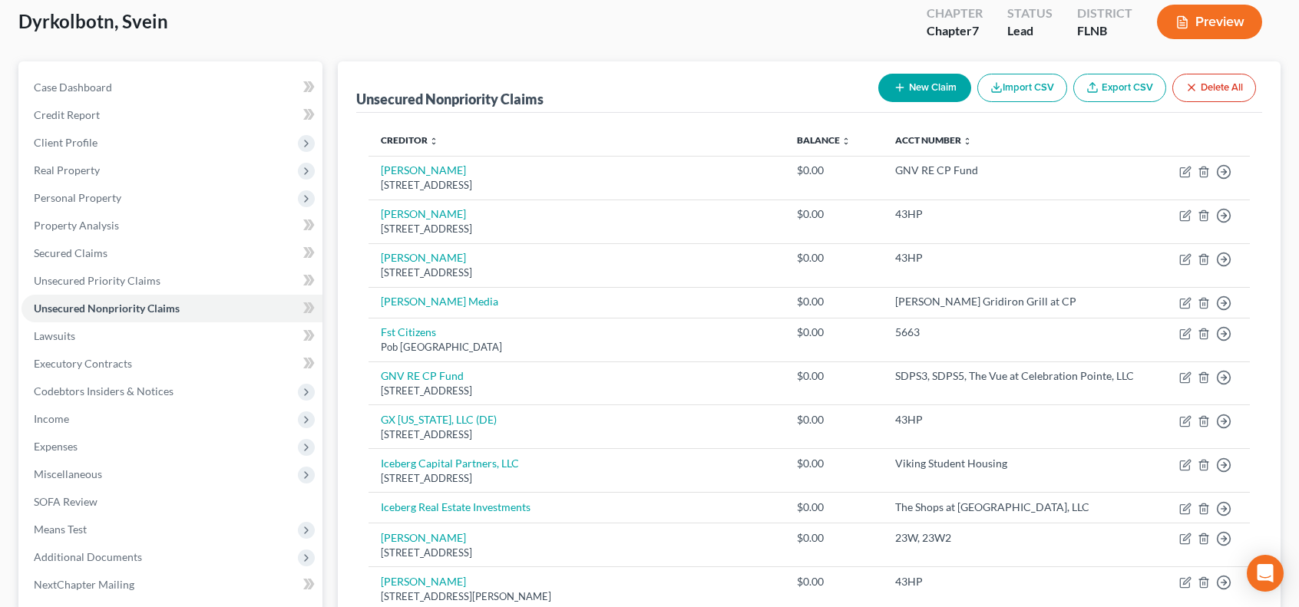
scroll to position [0, 0]
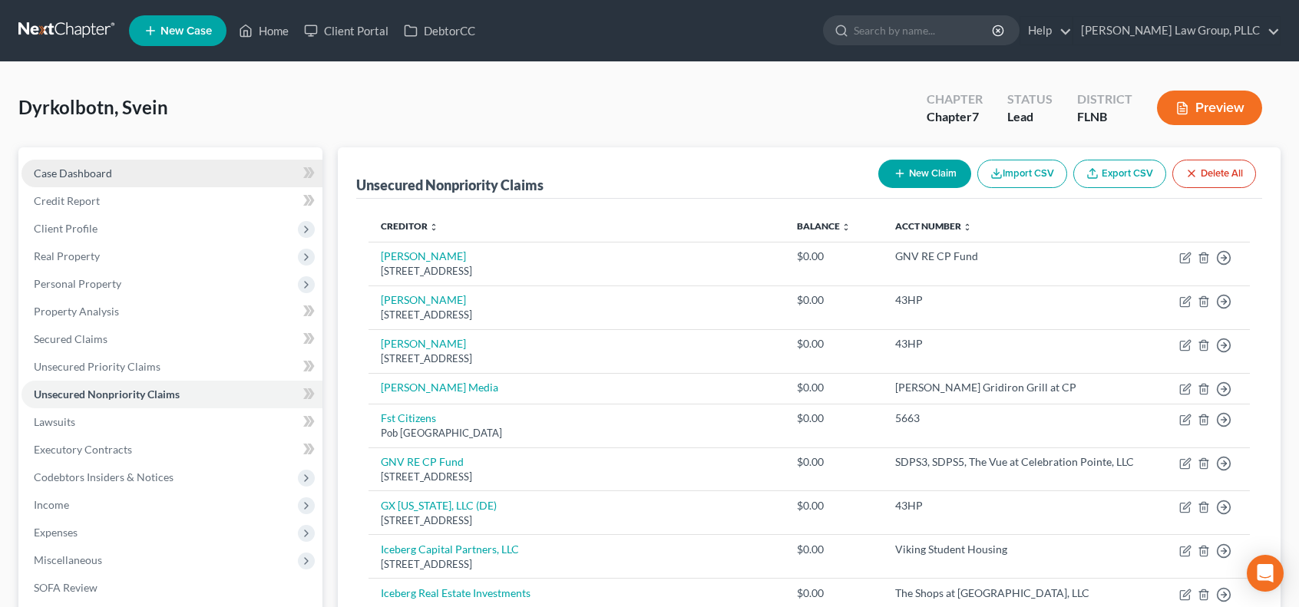
click at [111, 177] on link "Case Dashboard" at bounding box center [171, 174] width 301 height 28
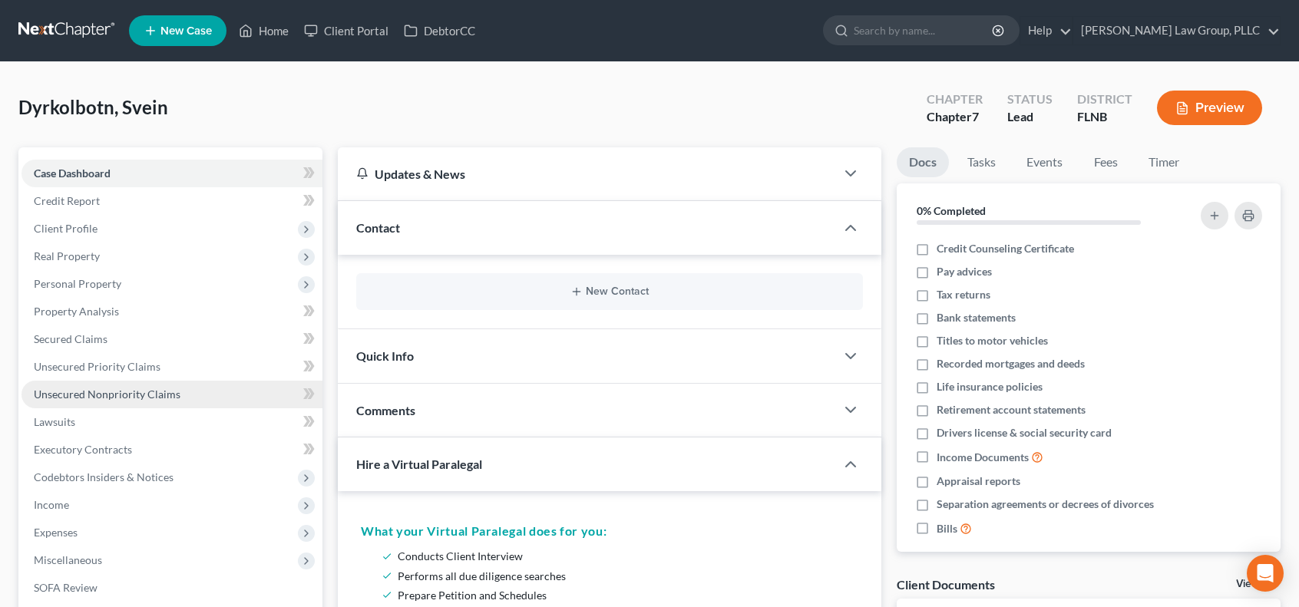
click at [161, 398] on span "Unsecured Nonpriority Claims" at bounding box center [107, 394] width 147 height 13
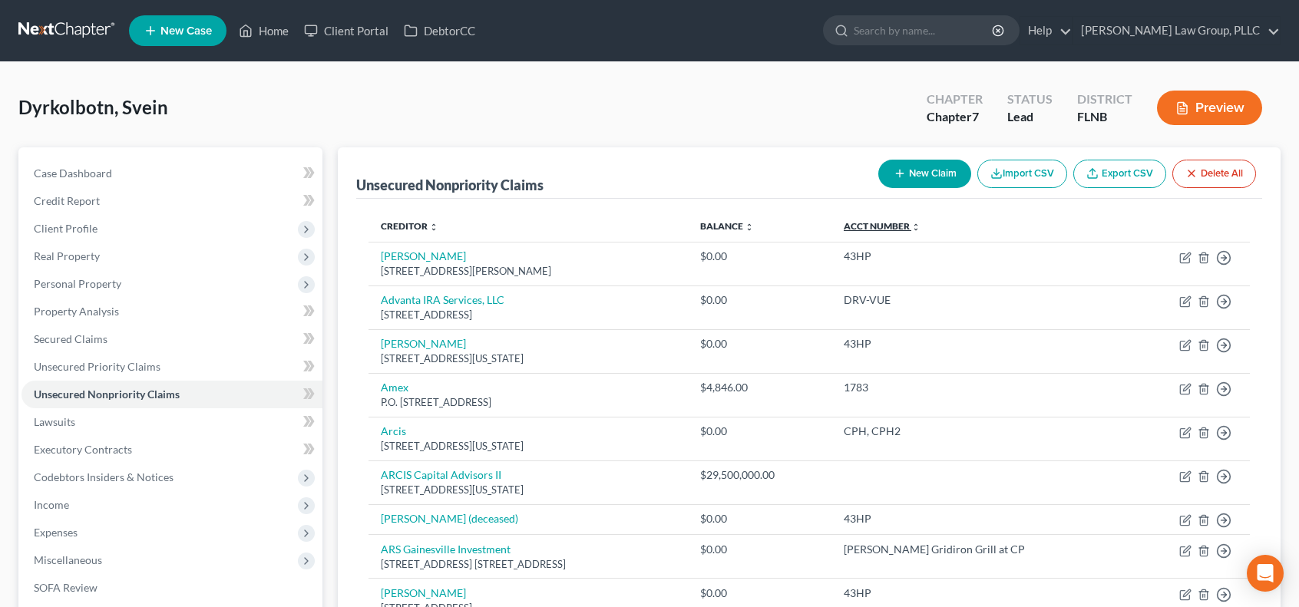
click at [921, 225] on link "Acct Number expand_more expand_less unfold_more" at bounding box center [882, 226] width 77 height 12
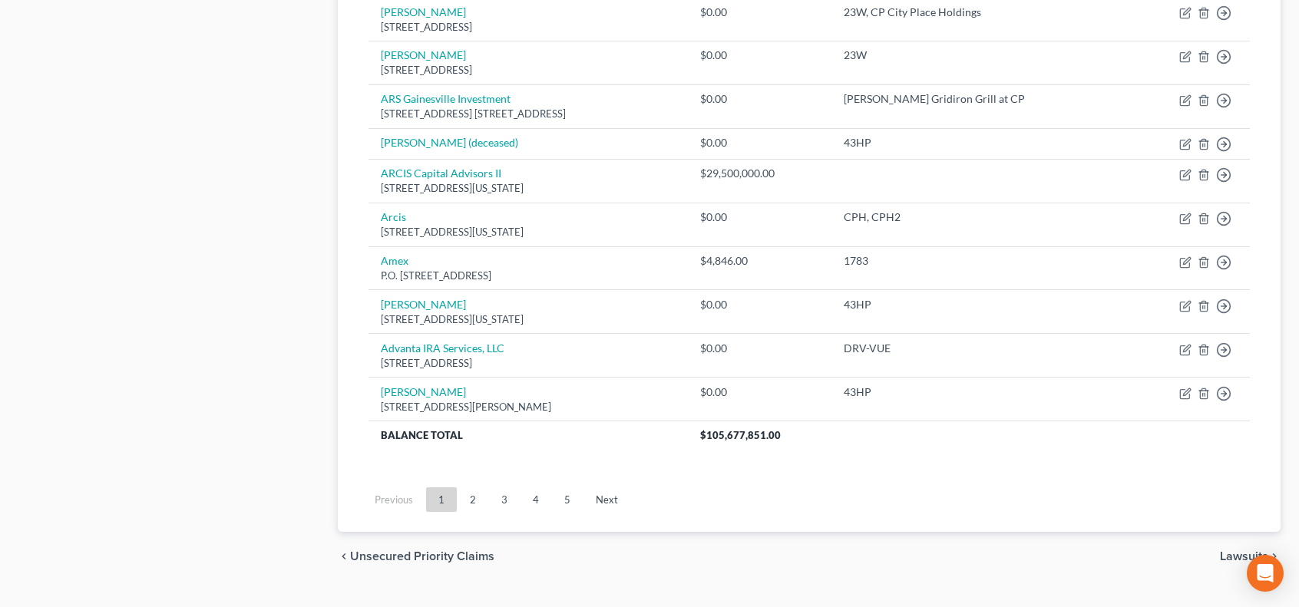
scroll to position [1105, 0]
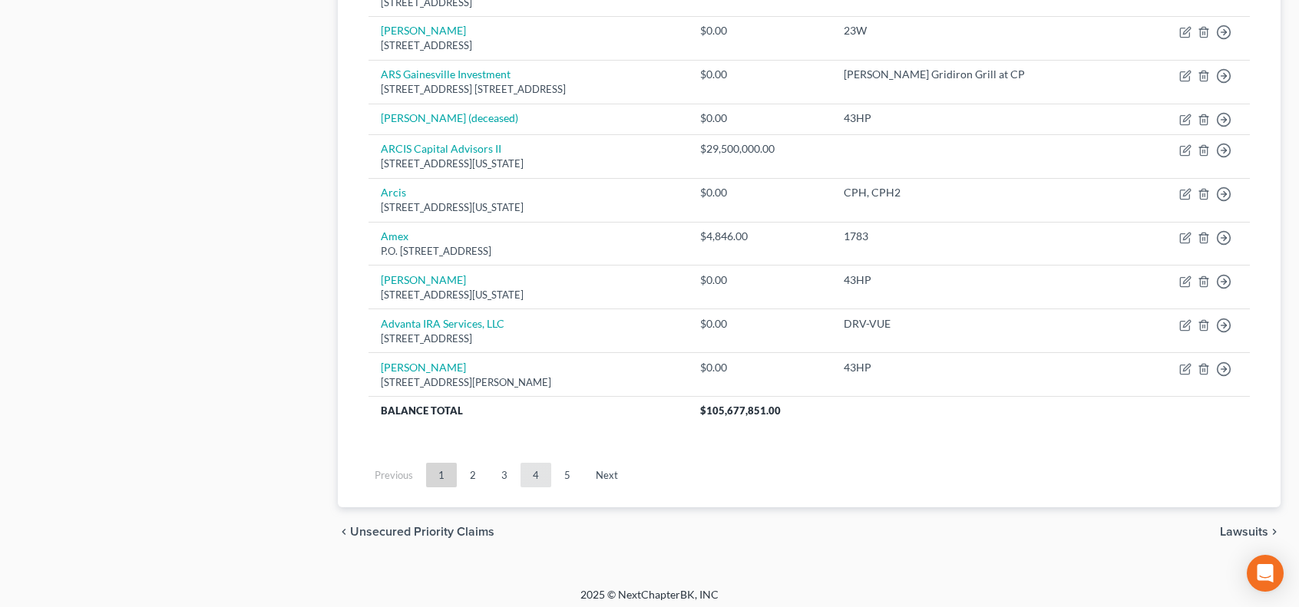
click at [534, 474] on link "4" at bounding box center [536, 475] width 31 height 25
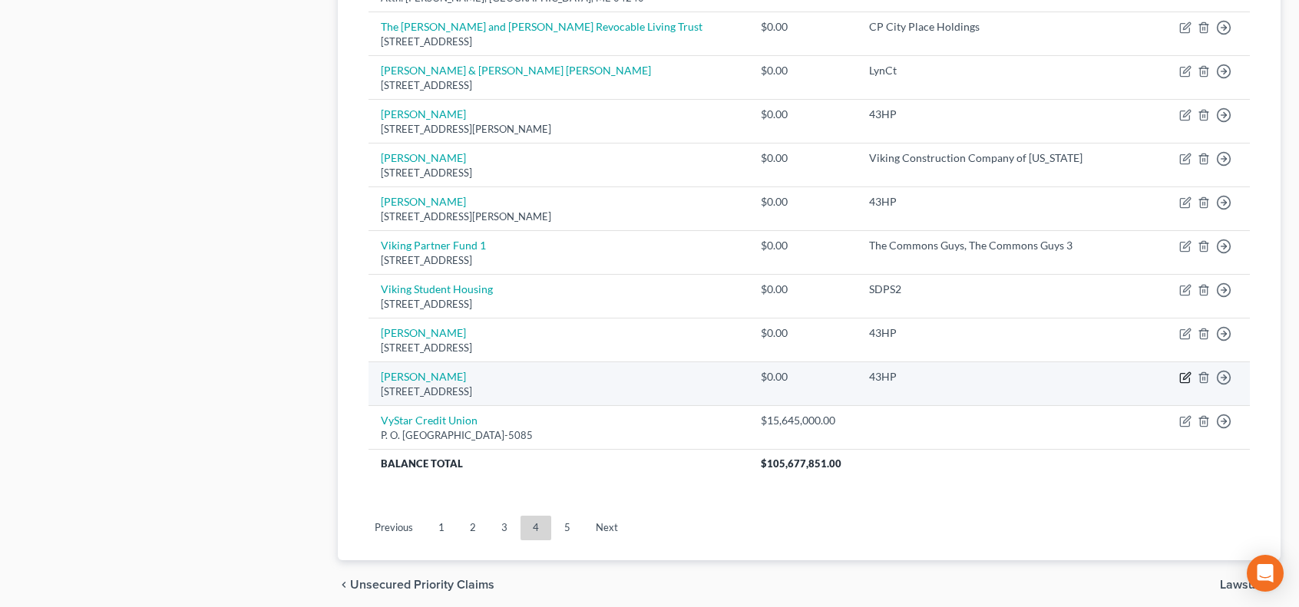
click at [1185, 372] on icon "button" at bounding box center [1185, 378] width 12 height 12
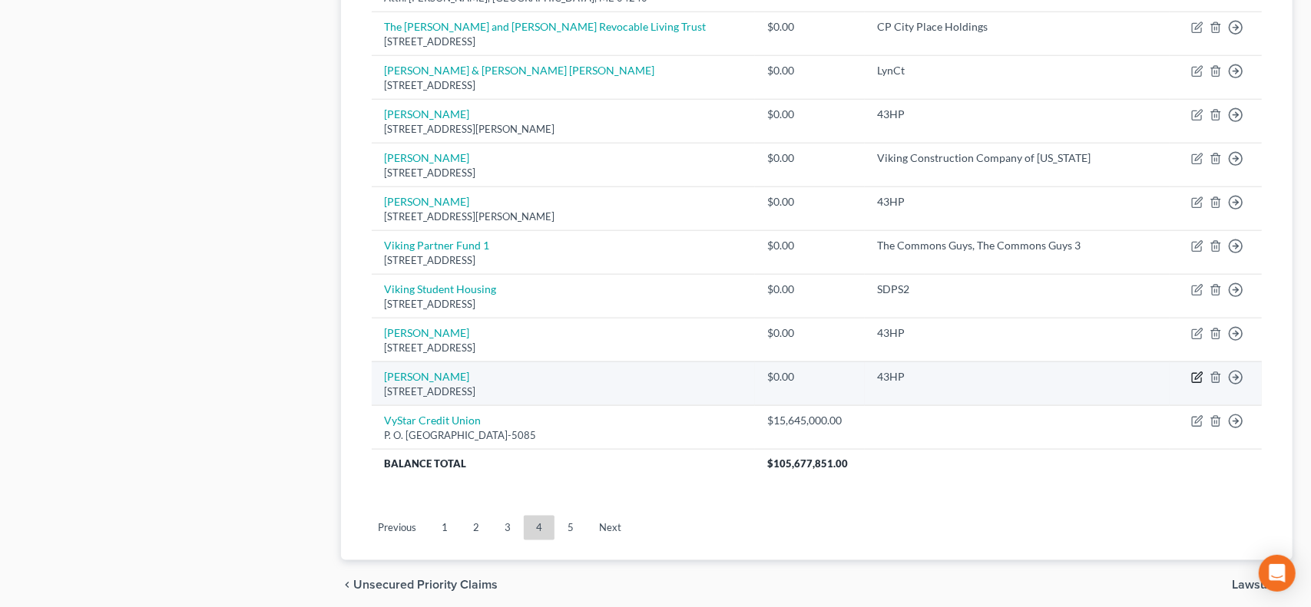
select select "50"
select select "2"
select select "0"
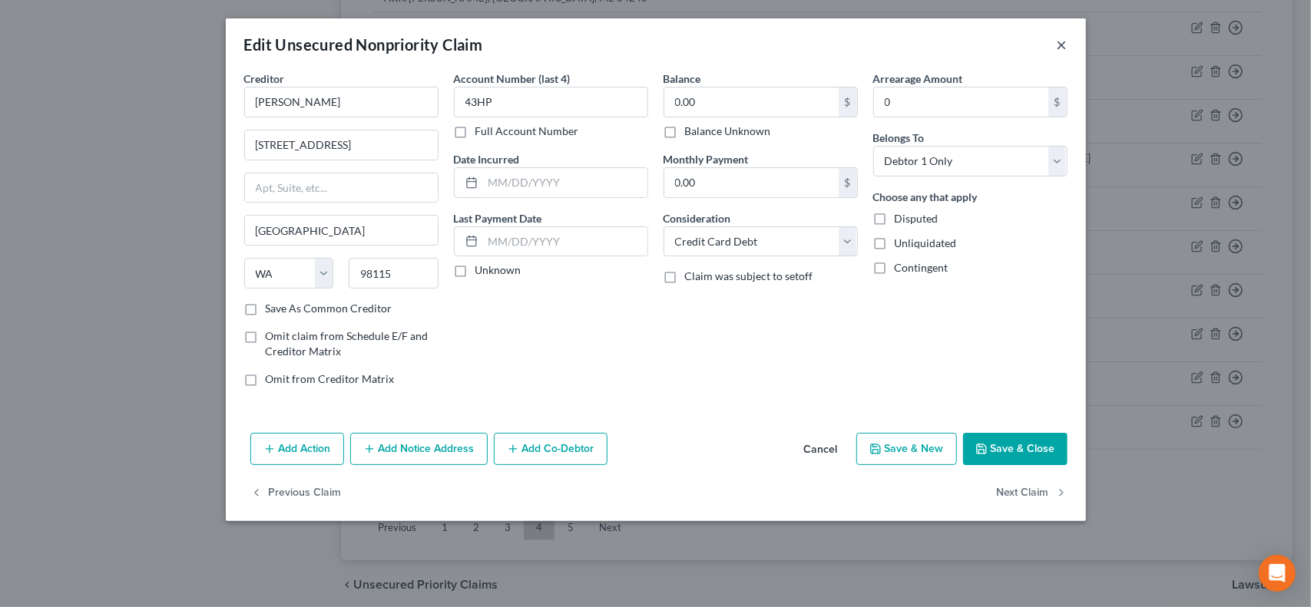
click at [1066, 47] on button "×" at bounding box center [1062, 44] width 11 height 18
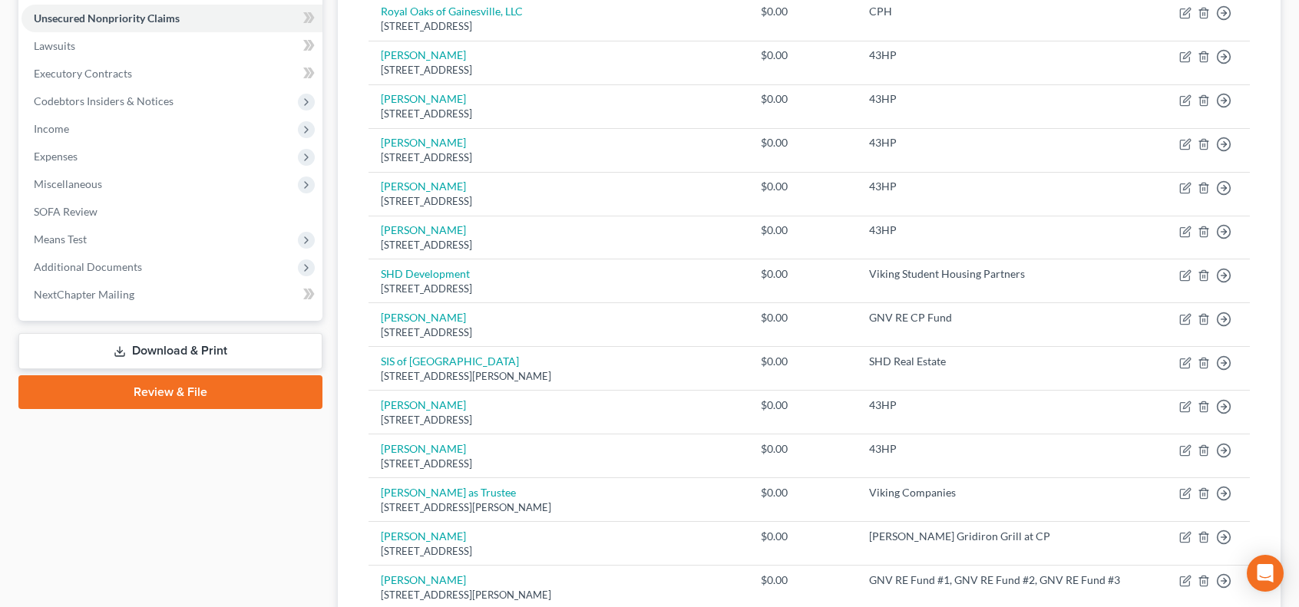
scroll to position [133, 0]
